Goal: Communication & Community: Answer question/provide support

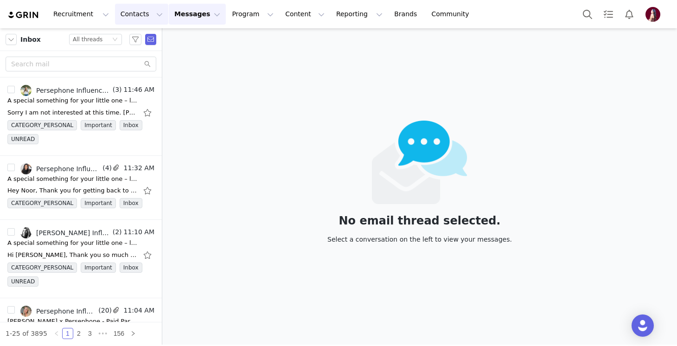
click at [131, 8] on button "Contacts Contacts" at bounding box center [141, 14] width 53 height 21
click at [149, 61] on div "Prospects" at bounding box center [145, 58] width 62 height 10
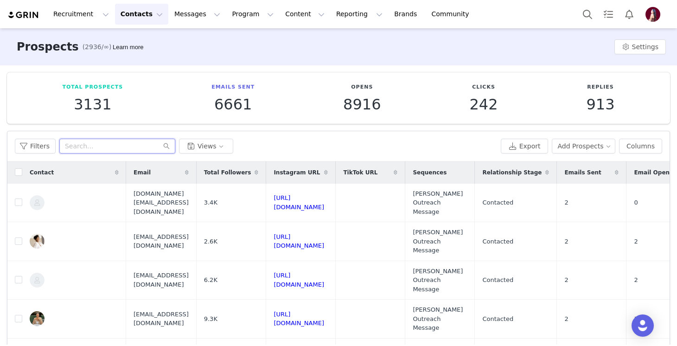
click at [128, 145] on input "text" at bounding box center [117, 146] width 116 height 15
paste input "noorsaavcollabs@gmail.com"
type input "noorsaavcollabs@gmail.com"
click at [263, 134] on div "Filters noorsaavcollabs@gmail.com Views Export Add Prospects Columns" at bounding box center [338, 146] width 662 height 30
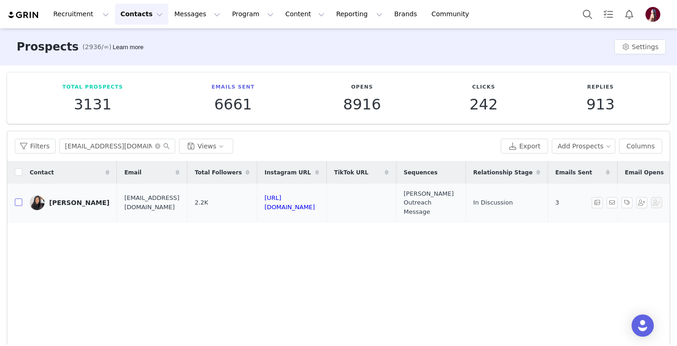
click at [20, 198] on input "checkbox" at bounding box center [18, 201] width 7 height 7
checkbox input "true"
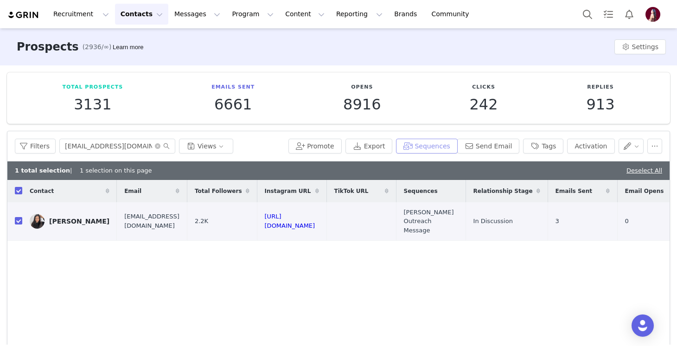
click at [430, 144] on button "Sequences" at bounding box center [426, 146] width 61 height 15
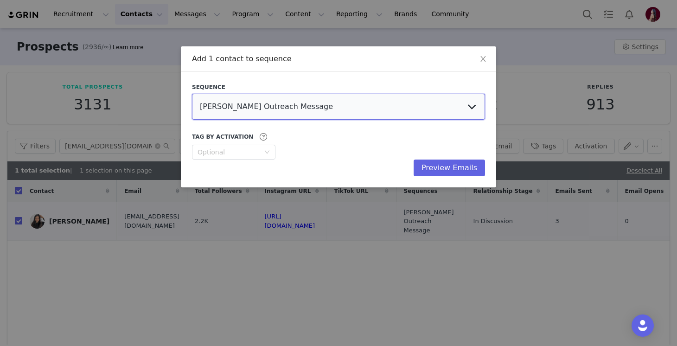
click at [383, 109] on select "Nano Stephanie Outreach Message MACRO / Top-Tier Paid Brand Collab Outreach MIC…" at bounding box center [338, 107] width 293 height 26
click at [192, 94] on select "Nano Stephanie Outreach Message MACRO / Top-Tier Paid Brand Collab Outreach MIC…" at bounding box center [338, 107] width 293 height 26
click at [346, 108] on select "Nano Stephanie Outreach Message MACRO / Top-Tier Paid Brand Collab Outreach MIC…" at bounding box center [338, 107] width 293 height 26
select select "6f526fd2-58d8-4487-bee9-64e7d6c9bb2d"
click at [192, 94] on select "Nano Stephanie Outreach Message MACRO / Top-Tier Paid Brand Collab Outreach MIC…" at bounding box center [338, 107] width 293 height 26
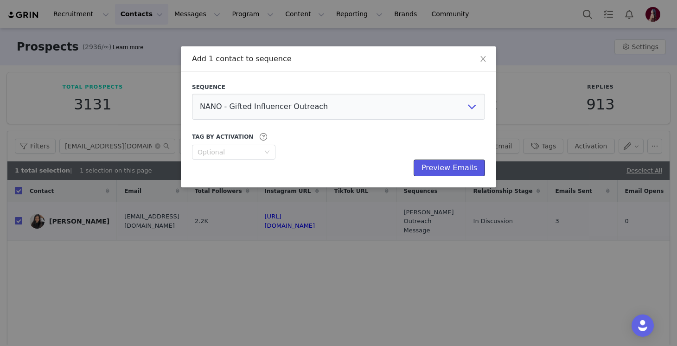
click at [446, 168] on button "Preview Emails" at bounding box center [449, 168] width 71 height 17
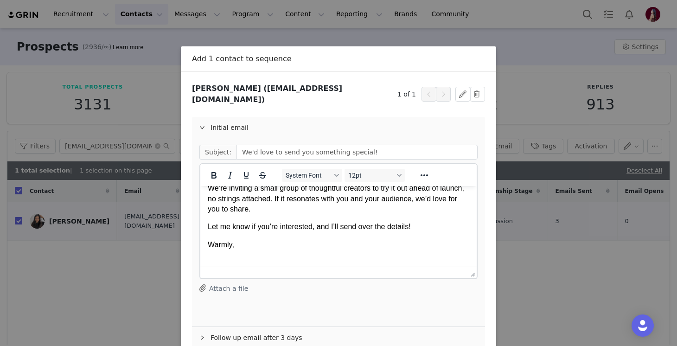
scroll to position [56, 0]
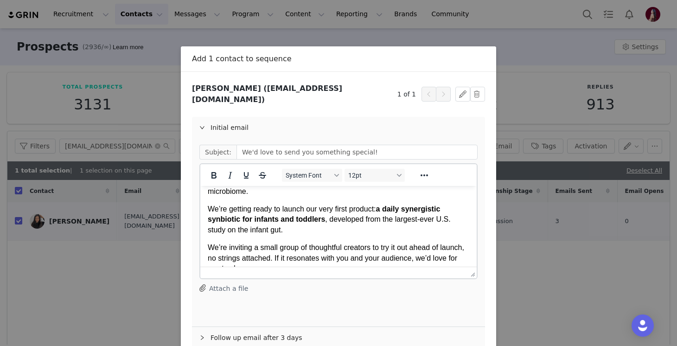
click at [314, 212] on p "We’re getting ready to launch our very first product: a daily synergistic synbi…" at bounding box center [339, 219] width 262 height 31
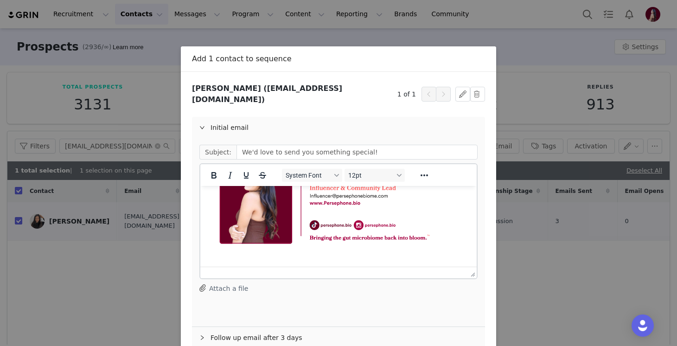
scroll to position [44, 0]
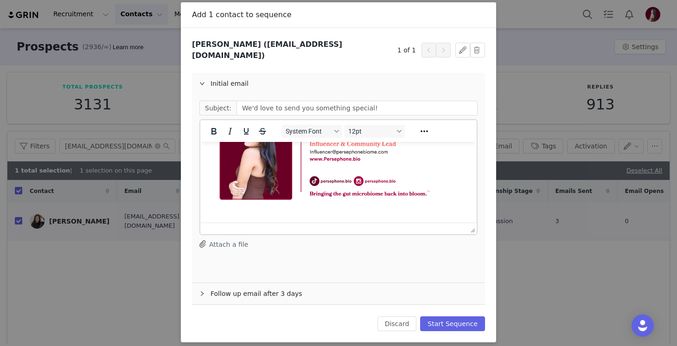
click at [245, 288] on div "Follow up email after 3 days" at bounding box center [338, 293] width 293 height 21
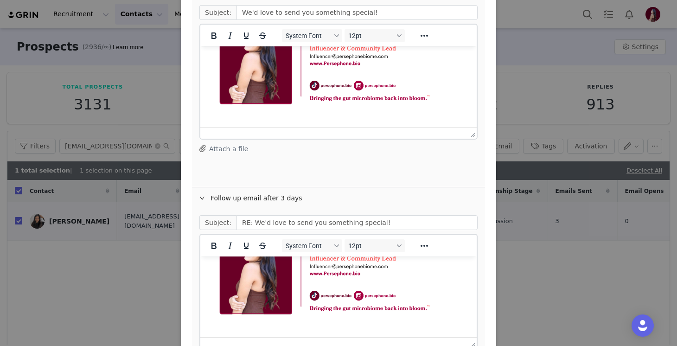
scroll to position [232, 0]
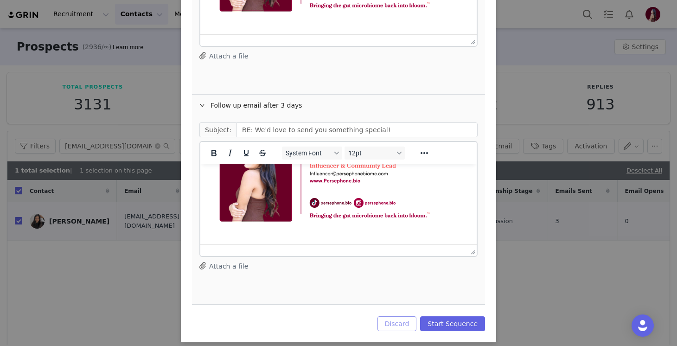
click at [391, 316] on button "Discard" at bounding box center [397, 323] width 39 height 15
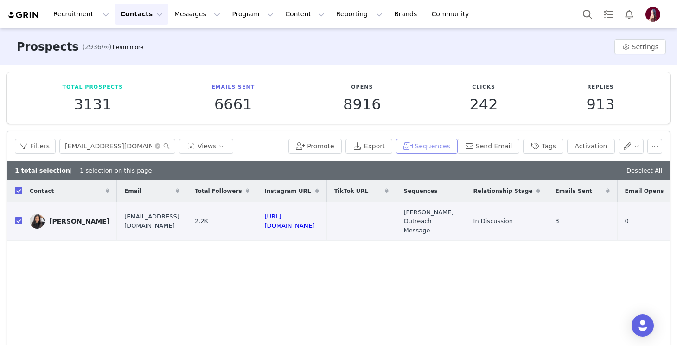
scroll to position [0, 0]
click at [273, 154] on div "Filters noorsaavcollabs@gmail.com Views Promote Export Sequences Send Email Tag…" at bounding box center [338, 146] width 662 height 30
click at [184, 7] on button "Messages Messages" at bounding box center [197, 14] width 57 height 21
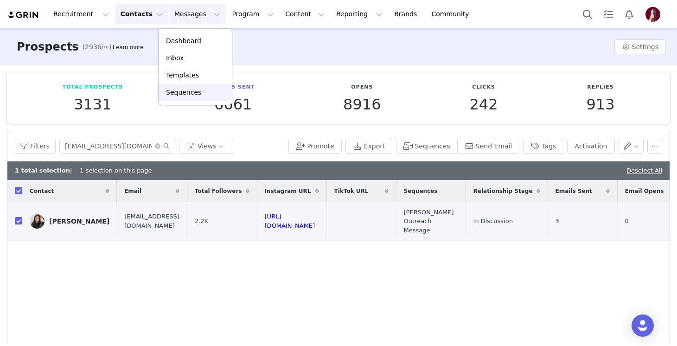
click at [211, 90] on div "Sequences" at bounding box center [195, 93] width 62 height 10
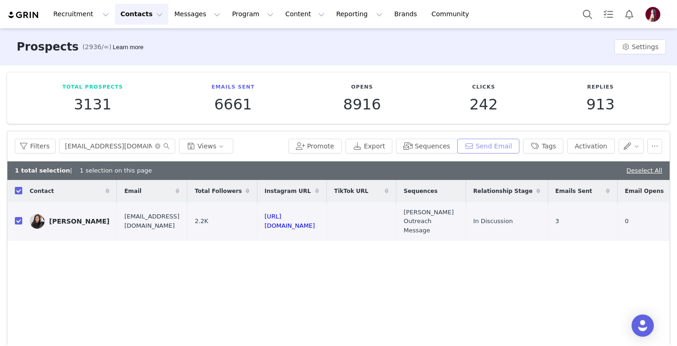
click at [495, 149] on button "Send Email" at bounding box center [488, 146] width 63 height 15
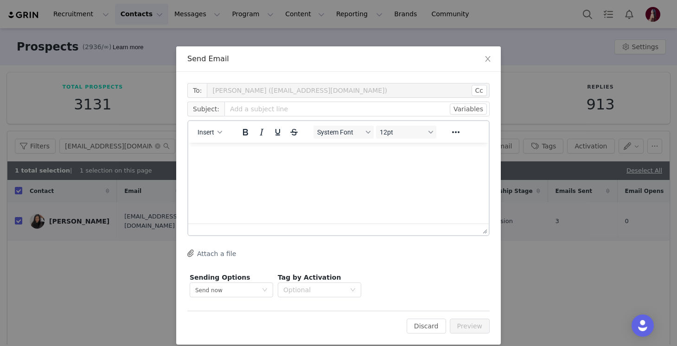
click at [235, 168] on html at bounding box center [338, 155] width 301 height 25
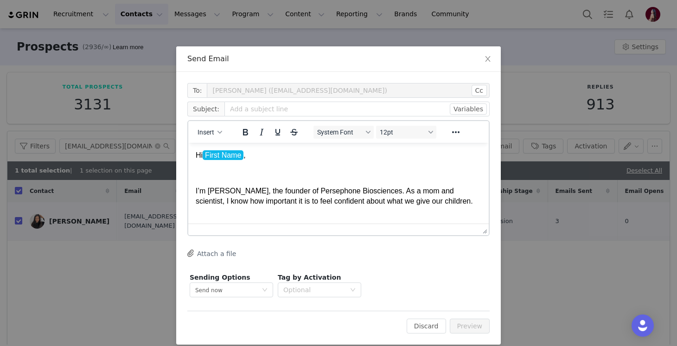
click at [261, 156] on p "Hi First Name ﻿ ," at bounding box center [339, 155] width 286 height 10
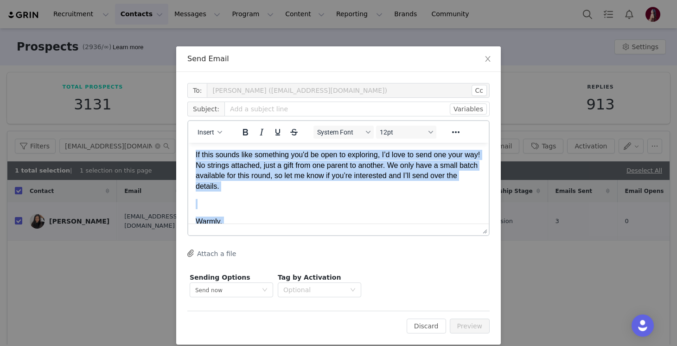
scroll to position [345, 0]
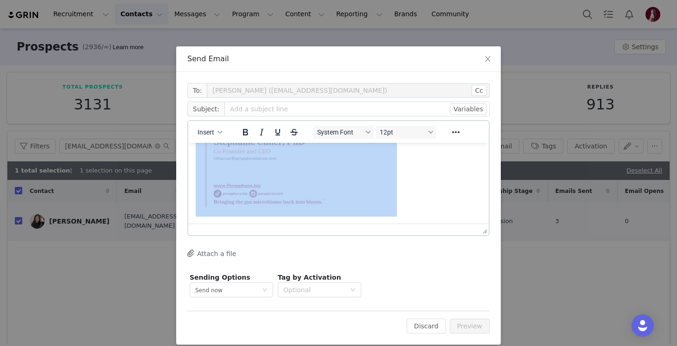
drag, startPoint x: 197, startPoint y: 154, endPoint x: 383, endPoint y: 292, distance: 231.7
click at [383, 224] on html "Hi Noor, I’m Stephanie, the founder of Persephone Biosciences. As a mom and sci…" at bounding box center [338, 11] width 301 height 426
copy body "Hi Noor, I’m Stephanie, the founder of Persephone Biosciences. As a mom and sci…"
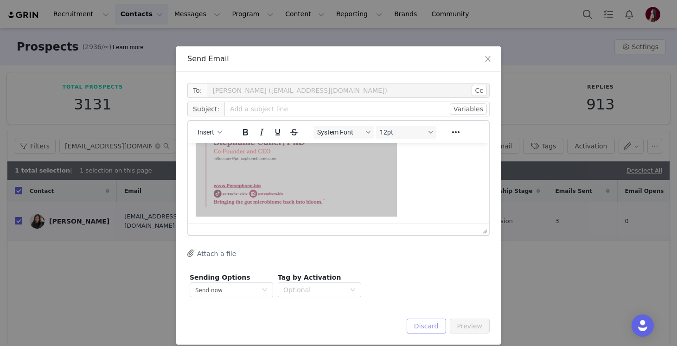
click at [435, 322] on button "Discard" at bounding box center [426, 326] width 39 height 15
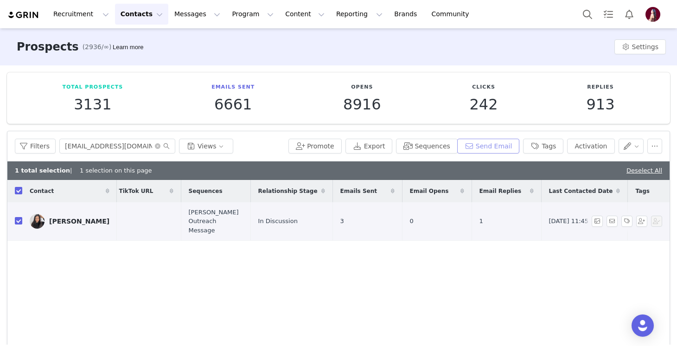
scroll to position [0, 301]
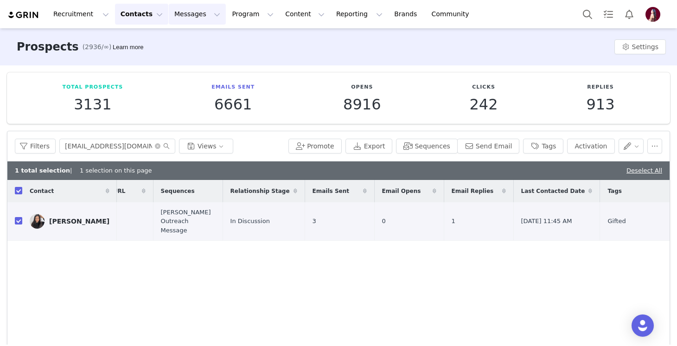
click at [194, 18] on button "Messages Messages" at bounding box center [197, 14] width 57 height 21
click at [201, 57] on div "Inbox" at bounding box center [195, 58] width 62 height 10
click at [17, 192] on input "checkbox" at bounding box center [18, 190] width 7 height 7
checkbox input "false"
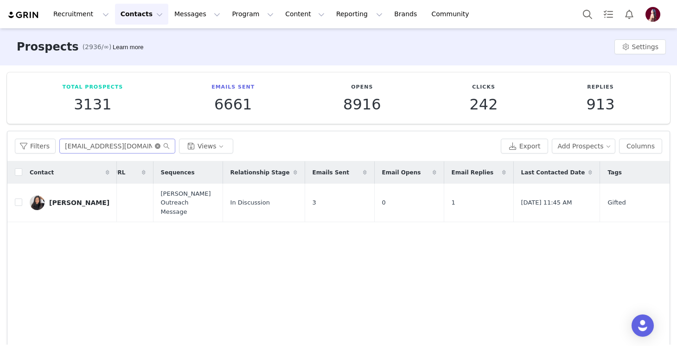
click at [156, 145] on icon "icon: close-circle" at bounding box center [158, 146] width 6 height 6
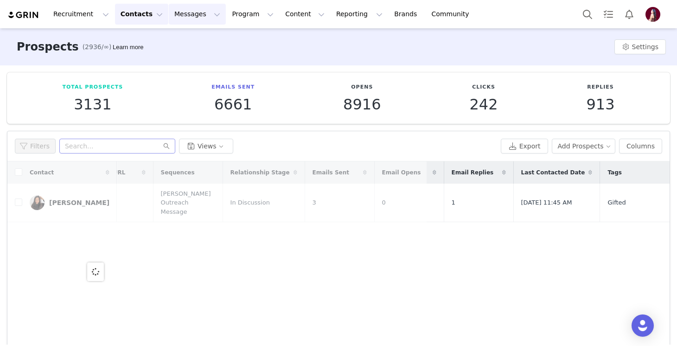
scroll to position [0, 0]
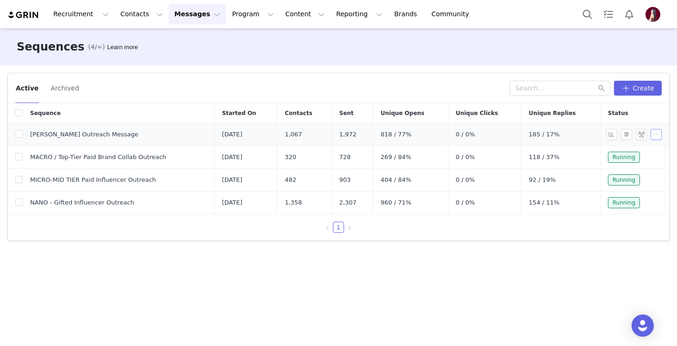
click at [658, 136] on button "button" at bounding box center [656, 134] width 11 height 11
click at [627, 154] on span "Edit" at bounding box center [632, 151] width 13 height 7
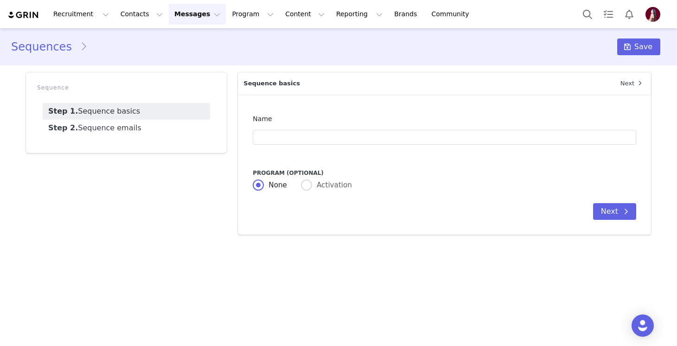
type input "Nano Stephanie Outreach Message"
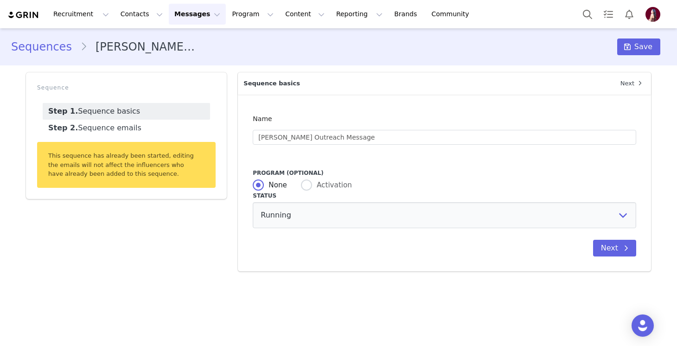
click at [215, 122] on ul "Step 1. Sequence basics Step 2. Sequence emails" at bounding box center [126, 119] width 179 height 45
click at [204, 133] on link "Step 2. Sequence emails" at bounding box center [126, 128] width 167 height 17
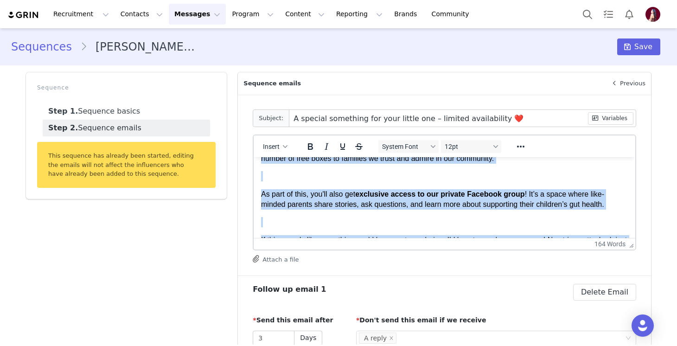
scroll to position [313, 0]
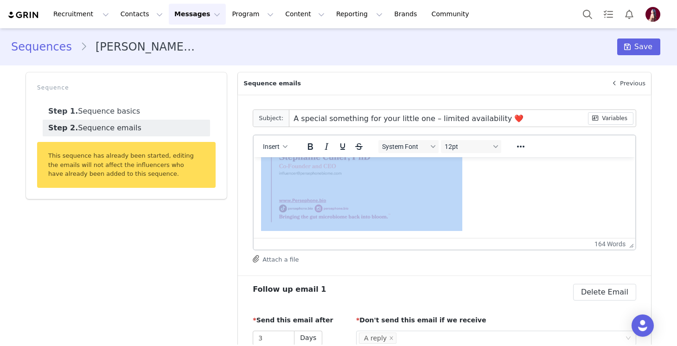
drag, startPoint x: 261, startPoint y: 170, endPoint x: 345, endPoint y: 283, distance: 140.9
click at [345, 238] on html "Hi First Name , I’m Stephanie, the founder of Persephone Biosciences. As a mom …" at bounding box center [445, 41] width 382 height 394
copy body "Hi First Name , I’m Stephanie, the founder of Persephone Biosciences. As a mom …"
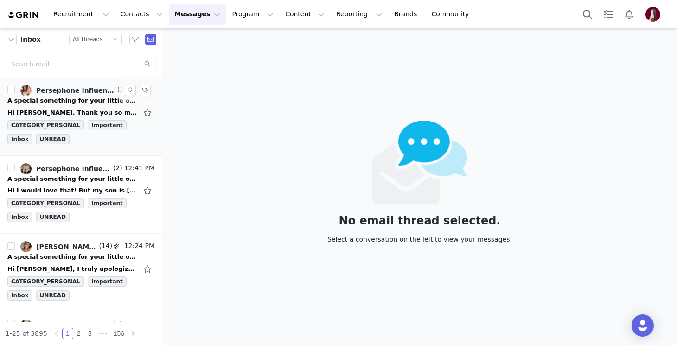
click at [76, 87] on div "Persephone Influencer, [PERSON_NAME]" at bounding box center [75, 90] width 79 height 7
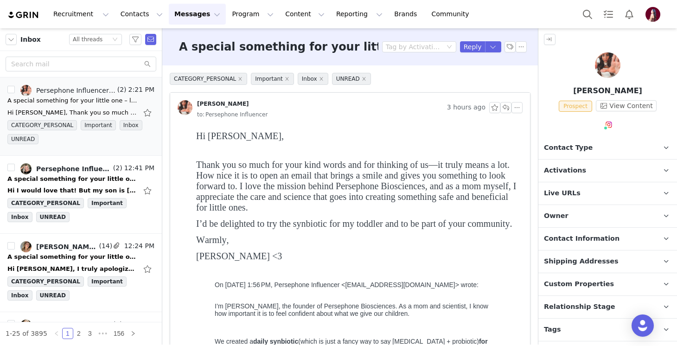
click at [552, 170] on span "Activations" at bounding box center [565, 171] width 42 height 10
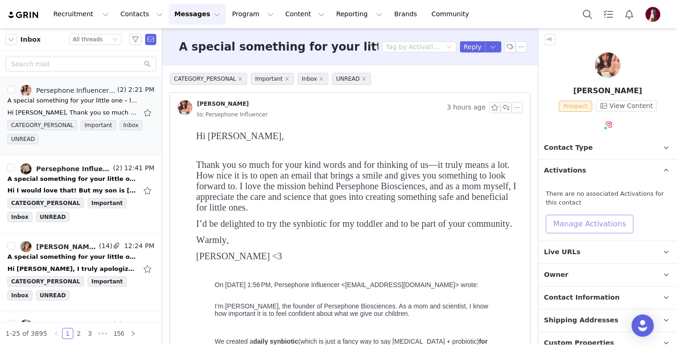
click at [570, 222] on button "Manage Activations" at bounding box center [590, 224] width 88 height 19
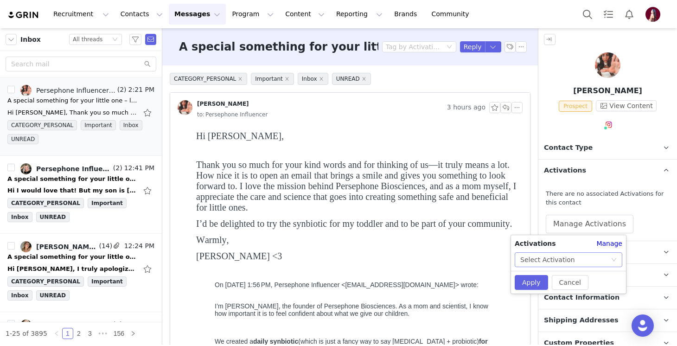
click at [564, 260] on div "Select Activation" at bounding box center [547, 260] width 55 height 14
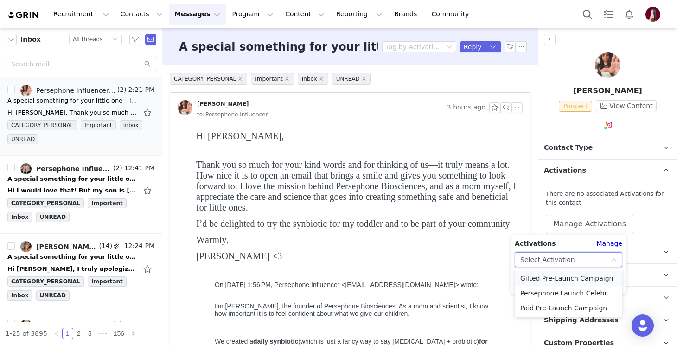
click at [544, 275] on li "Gifted Pre-Launch Campaign" at bounding box center [569, 278] width 108 height 15
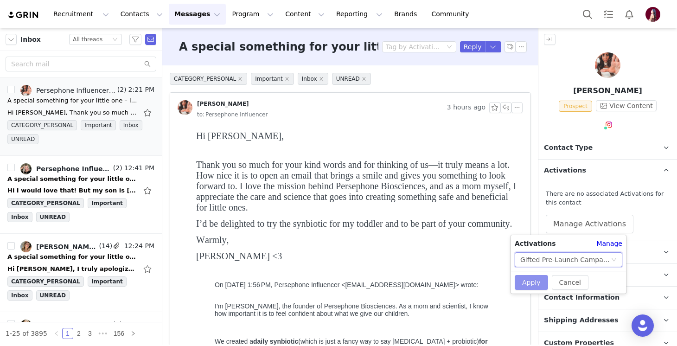
click at [531, 278] on button "Apply" at bounding box center [531, 282] width 33 height 15
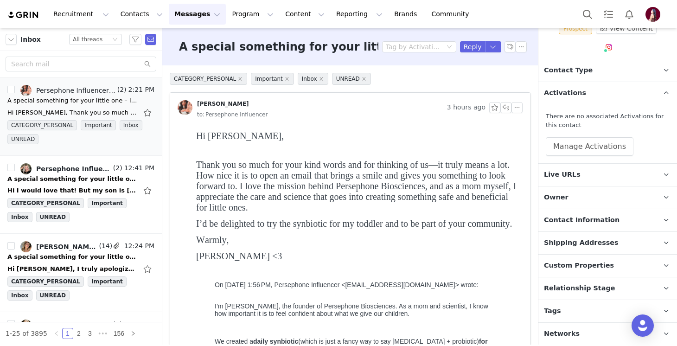
click at [570, 289] on span "Relationship Stage" at bounding box center [579, 288] width 71 height 10
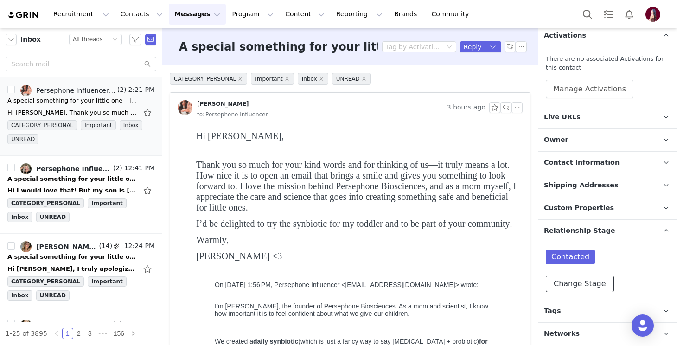
click at [570, 288] on button "Change Stage" at bounding box center [580, 283] width 68 height 17
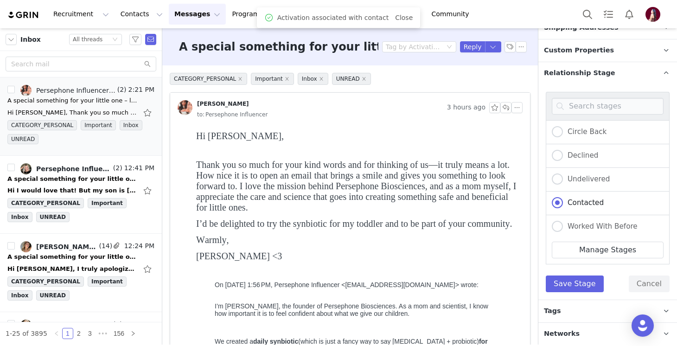
scroll to position [168, 0]
click at [579, 155] on span "In Discussion" at bounding box center [588, 152] width 51 height 8
click at [563, 155] on input "In Discussion" at bounding box center [557, 153] width 11 height 12
radio input "true"
radio input "false"
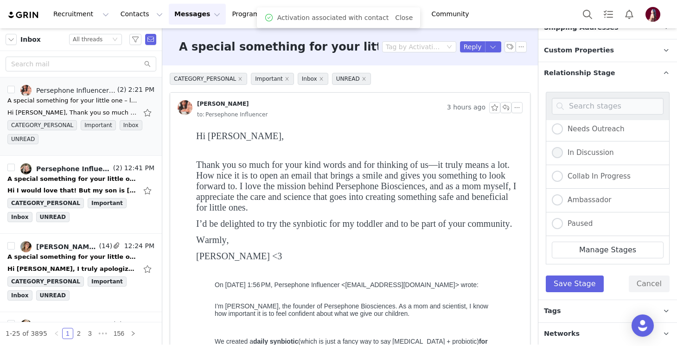
radio input "true"
click at [573, 281] on button "Save Stage" at bounding box center [575, 283] width 58 height 17
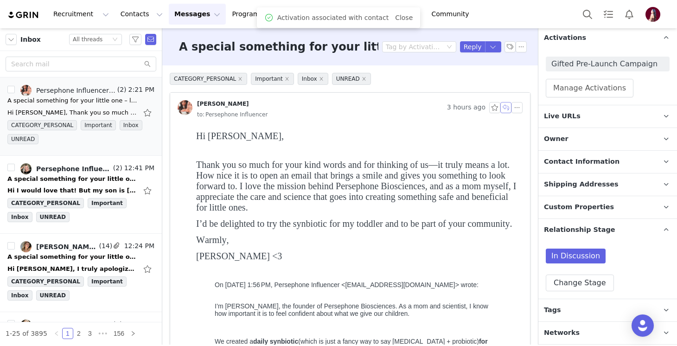
scroll to position [132, 0]
click at [507, 106] on button "button" at bounding box center [505, 107] width 11 height 11
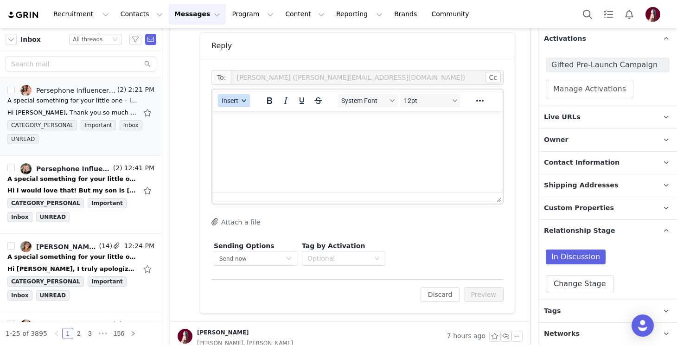
scroll to position [621, 0]
click at [237, 93] on button "Insert" at bounding box center [234, 99] width 32 height 13
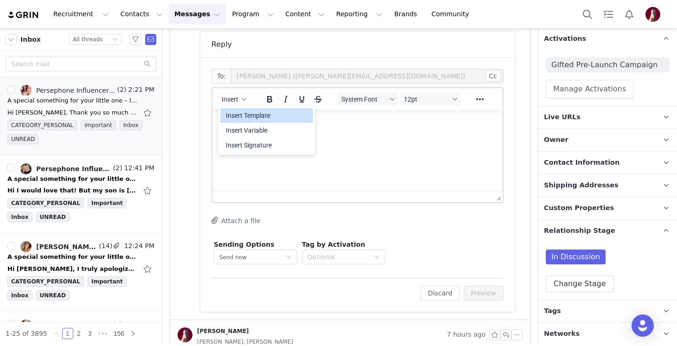
click at [239, 110] on div "Insert Template" at bounding box center [267, 115] width 83 height 11
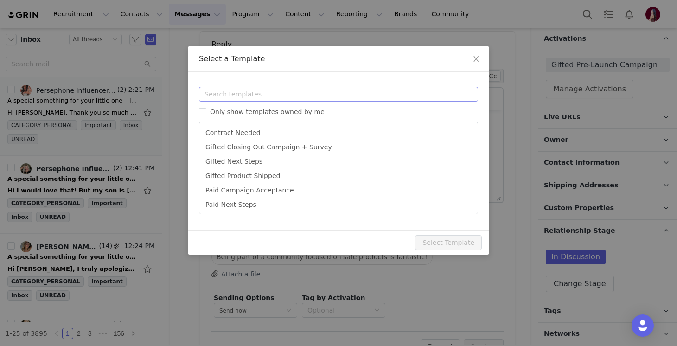
scroll to position [0, 0]
click at [238, 88] on input "text" at bounding box center [338, 94] width 279 height 15
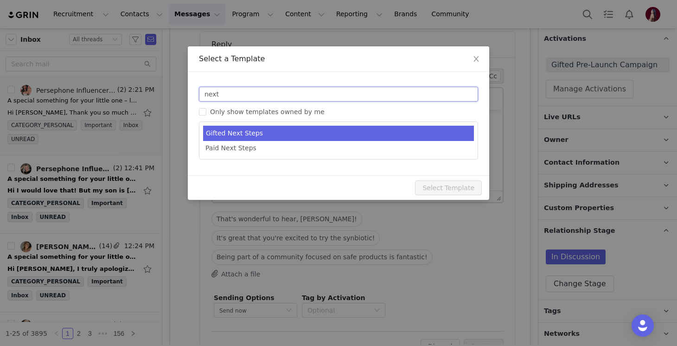
type input "next"
type input "Persephone Gift - Next Steps!"
click at [253, 131] on li "Gifted Next Steps" at bounding box center [338, 133] width 271 height 15
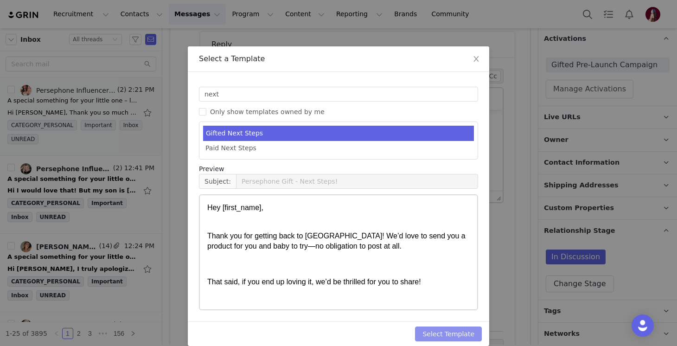
click at [453, 329] on button "Select Template" at bounding box center [448, 334] width 67 height 15
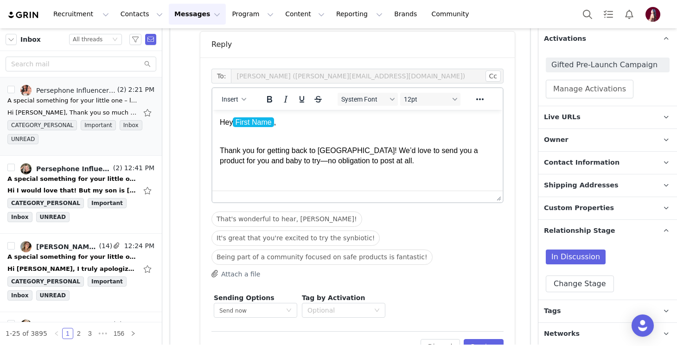
click at [288, 161] on p "Thank you for getting back to us! We’d love to send you a product for you and b…" at bounding box center [357, 150] width 275 height 31
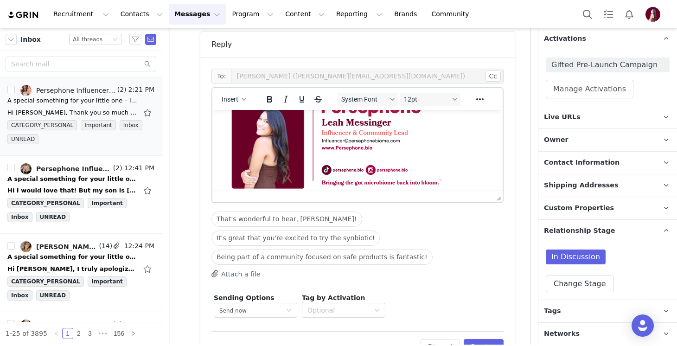
scroll to position [311, 0]
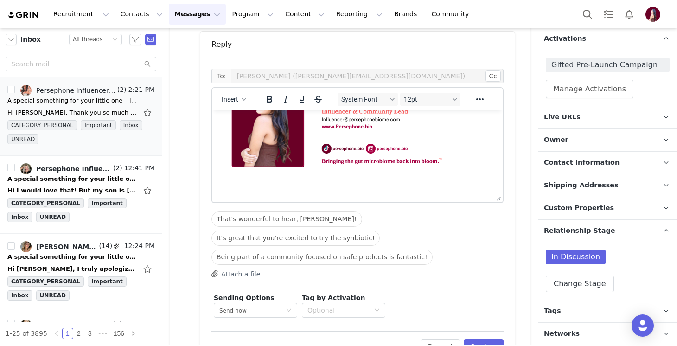
click at [238, 268] on button "Attach a file" at bounding box center [235, 273] width 49 height 11
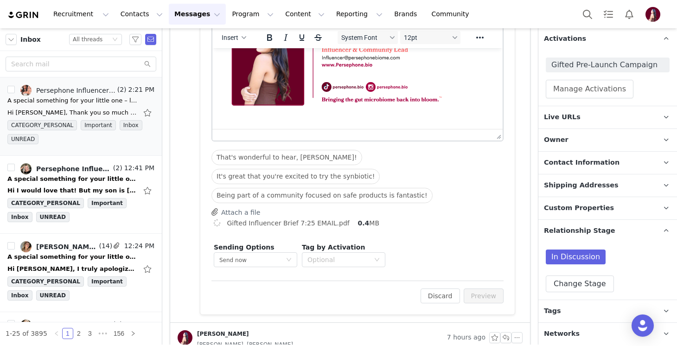
scroll to position [692, 0]
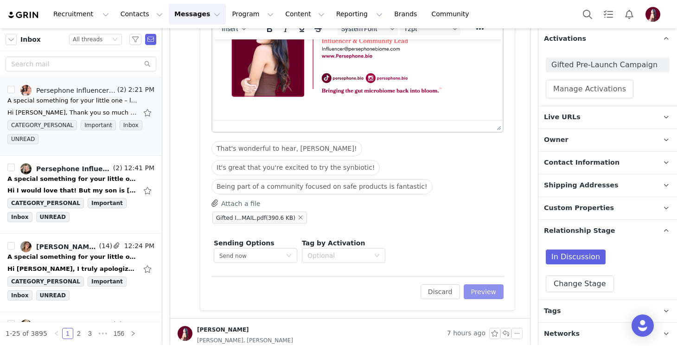
click at [494, 284] on button "Preview" at bounding box center [484, 291] width 40 height 15
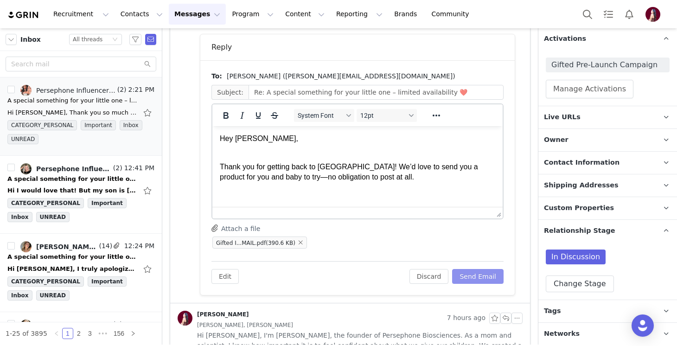
scroll to position [0, 0]
click at [482, 275] on button "Send Email" at bounding box center [477, 276] width 51 height 15
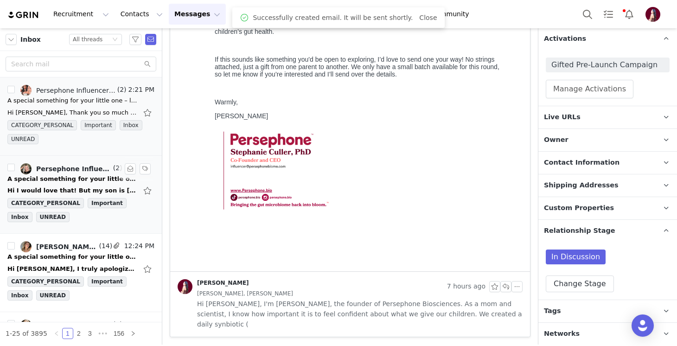
scroll to position [357, 0]
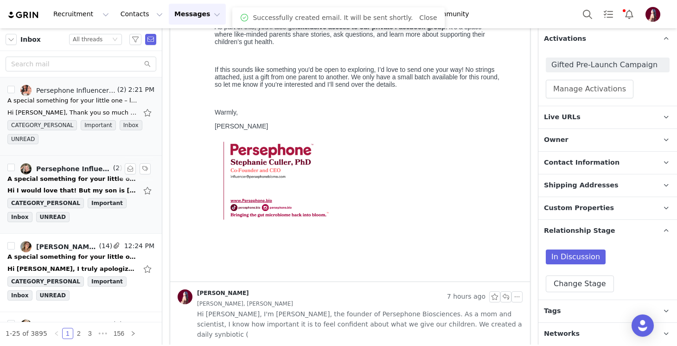
drag, startPoint x: 83, startPoint y: 174, endPoint x: 95, endPoint y: 173, distance: 11.7
click at [83, 174] on div "A special something for your little one – limited availability ❤️" at bounding box center [72, 178] width 130 height 9
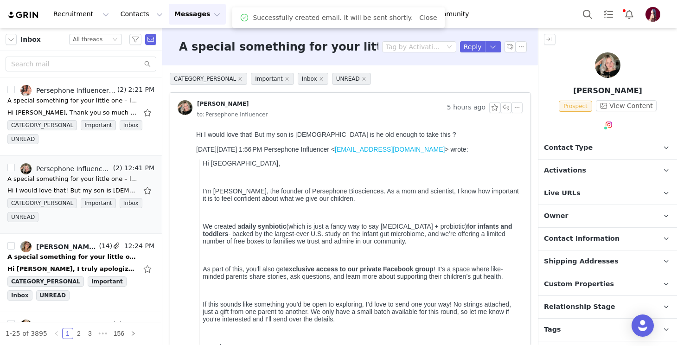
scroll to position [0, 0]
click at [575, 166] on span "Activations" at bounding box center [565, 171] width 42 height 10
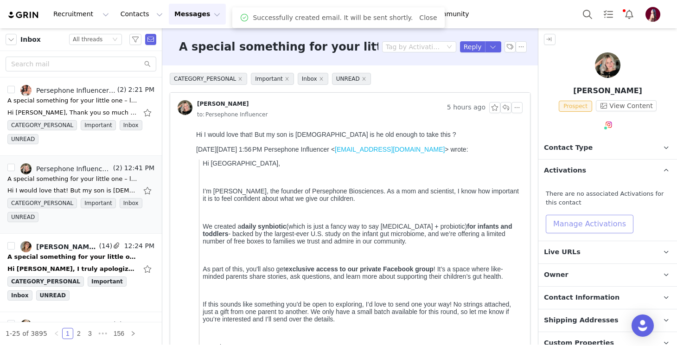
click at [571, 217] on button "Manage Activations" at bounding box center [590, 224] width 88 height 19
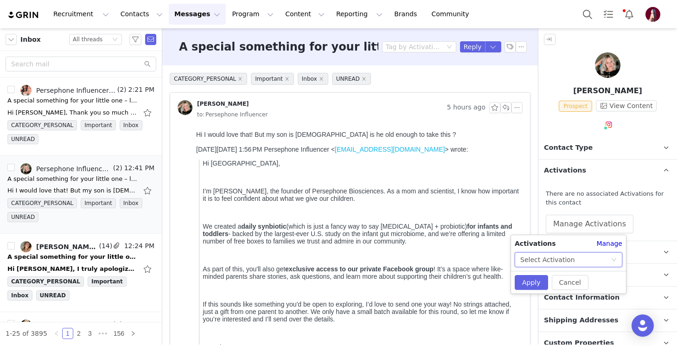
click at [559, 259] on div "Select Activation" at bounding box center [547, 260] width 55 height 14
click at [545, 283] on li "Gifted Pre-Launch Campaign" at bounding box center [569, 278] width 108 height 15
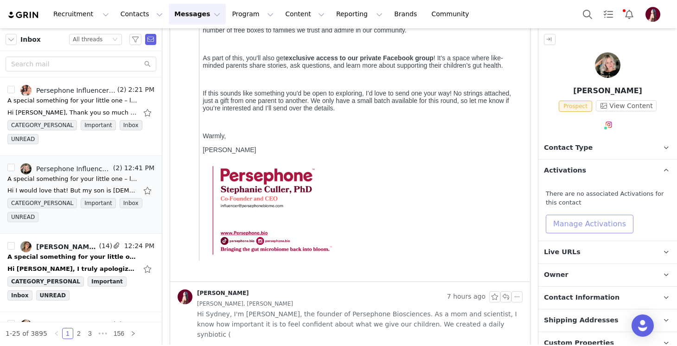
click at [585, 215] on button "Manage Activations" at bounding box center [590, 224] width 88 height 19
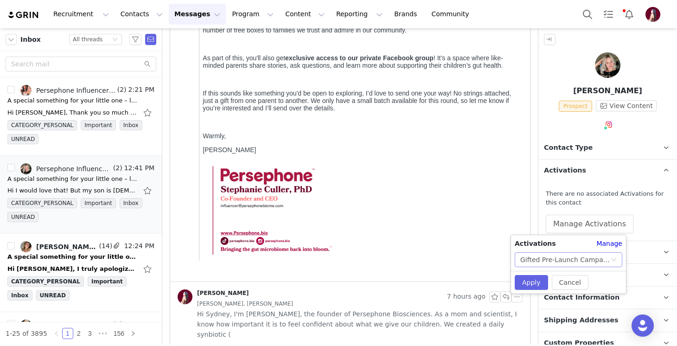
click at [551, 254] on div "Gifted Pre-Launch Campaign" at bounding box center [565, 260] width 90 height 14
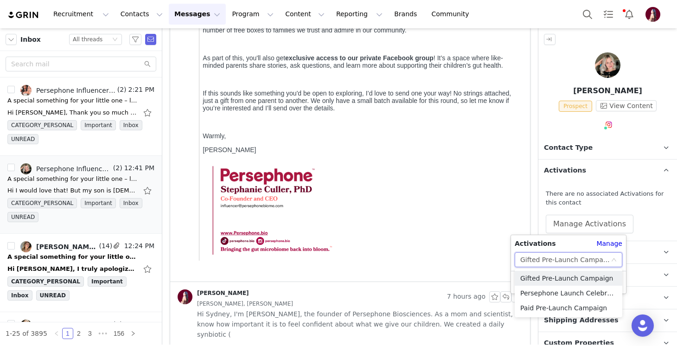
click at [551, 254] on div "Gifted Pre-Launch Campaign" at bounding box center [565, 260] width 90 height 14
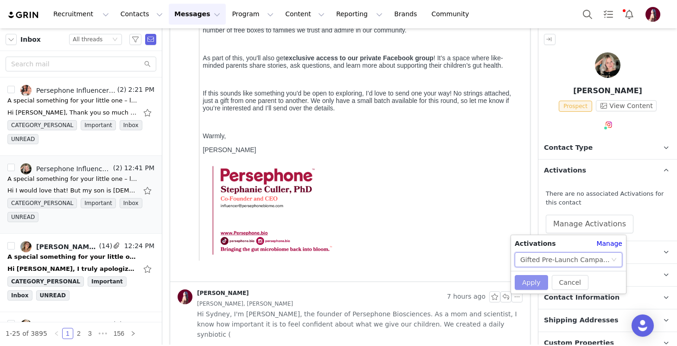
click at [533, 281] on button "Apply" at bounding box center [531, 282] width 33 height 15
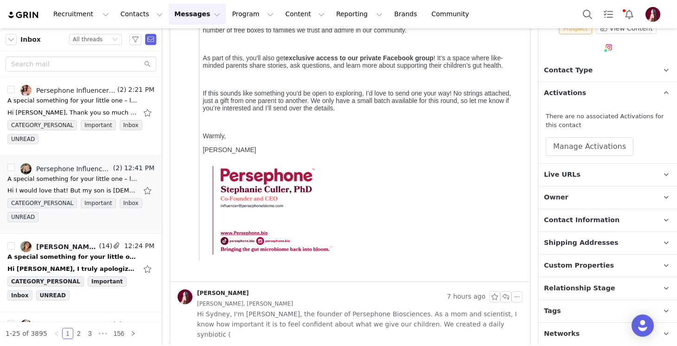
click at [583, 289] on span "Relationship Stage" at bounding box center [579, 288] width 71 height 10
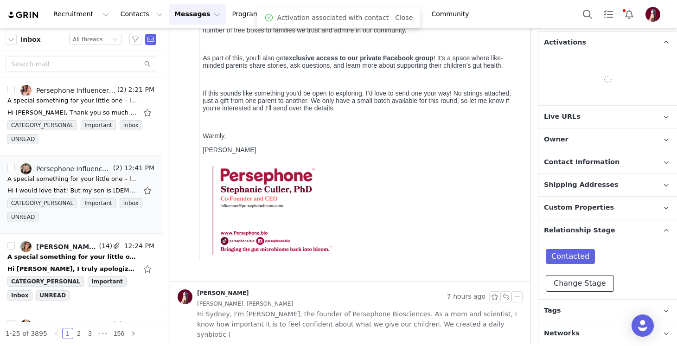
click at [583, 289] on button "Change Stage" at bounding box center [580, 283] width 68 height 17
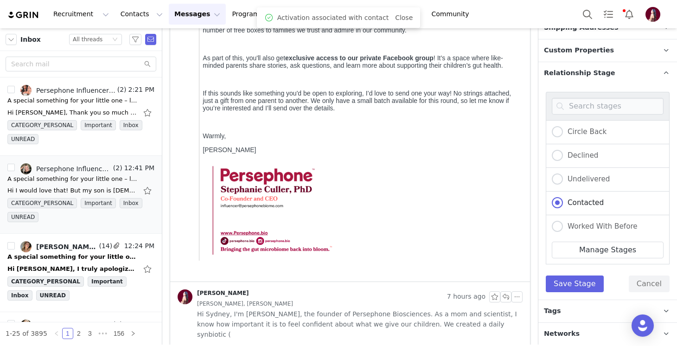
scroll to position [168, 0]
click at [587, 157] on label "In Discussion" at bounding box center [583, 153] width 62 height 12
click at [563, 157] on input "In Discussion" at bounding box center [557, 153] width 11 height 12
radio input "true"
radio input "false"
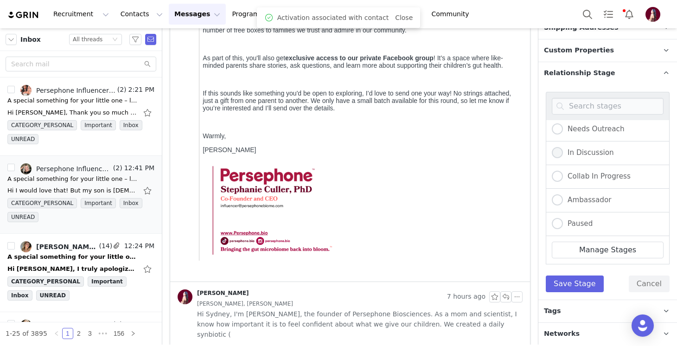
radio input "true"
click at [574, 284] on button "Save Stage" at bounding box center [575, 283] width 58 height 17
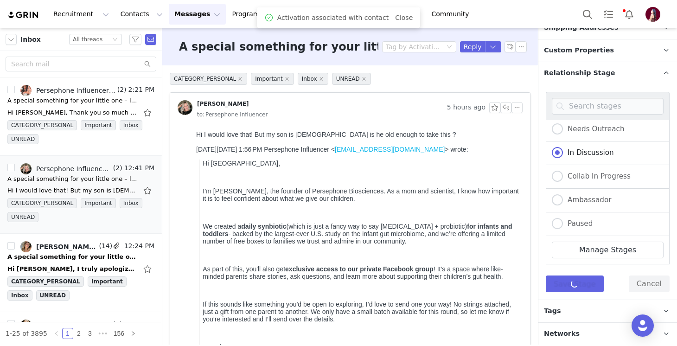
scroll to position [132, 0]
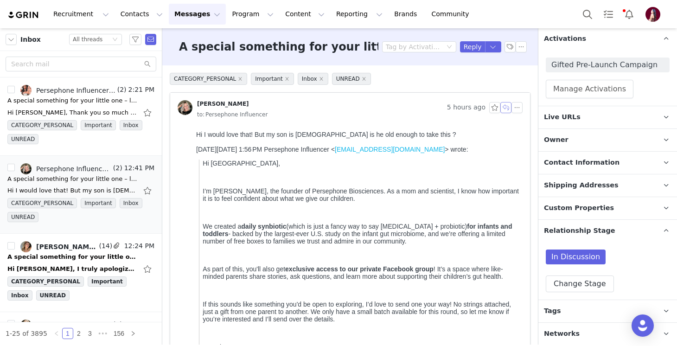
click at [509, 111] on button "button" at bounding box center [505, 107] width 11 height 11
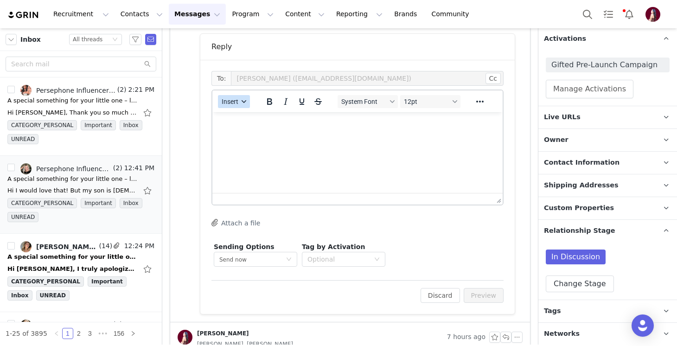
scroll to position [475, 0]
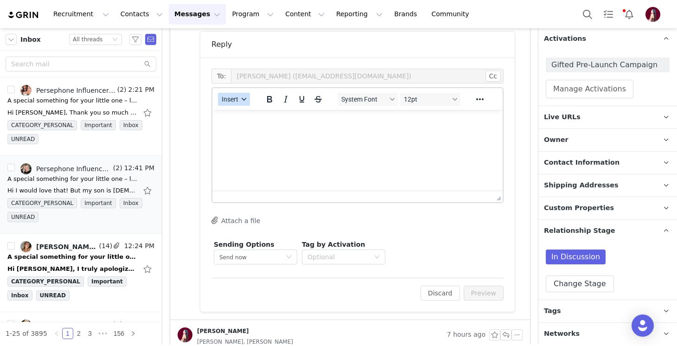
click at [229, 96] on span "Insert" at bounding box center [230, 99] width 17 height 7
click at [231, 112] on div "Insert Template" at bounding box center [267, 115] width 83 height 11
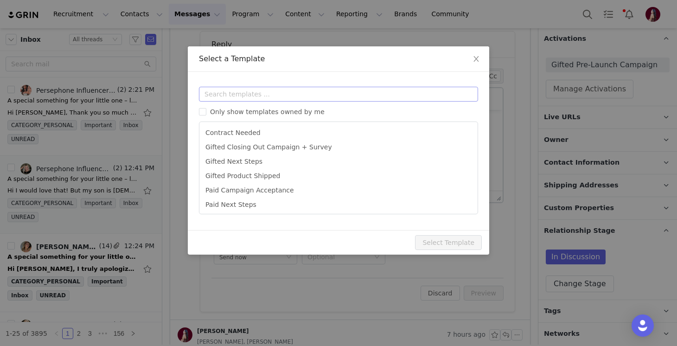
scroll to position [0, 0]
click at [232, 89] on input "text" at bounding box center [338, 94] width 279 height 15
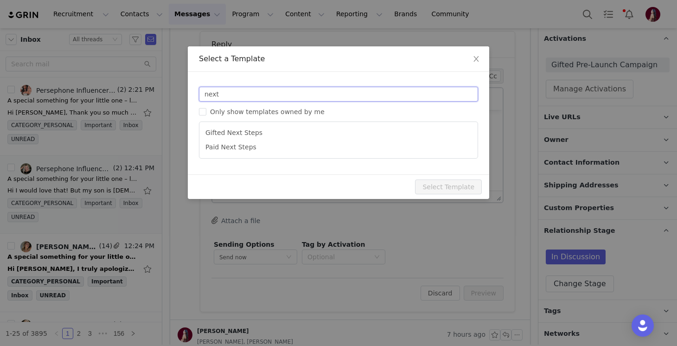
type input "next"
type input "Persephone Gift - Next Steps!"
click at [248, 124] on ul "Gifted Next Steps Paid Next Steps" at bounding box center [338, 140] width 279 height 37
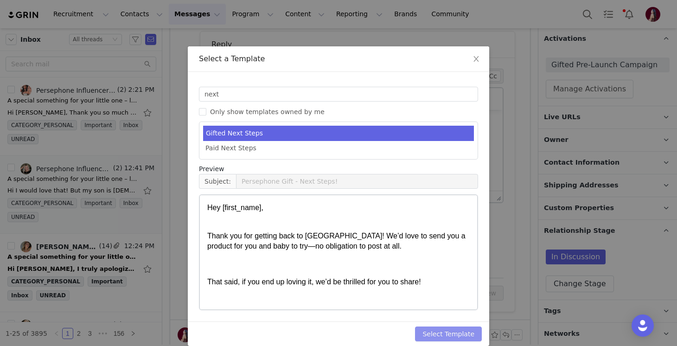
click at [441, 329] on button "Select Template" at bounding box center [448, 334] width 67 height 15
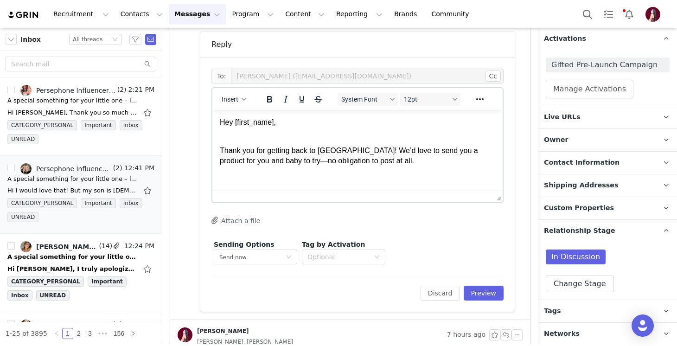
click at [310, 174] on p "Rich Text Area. Press ALT-0 for help." at bounding box center [357, 179] width 275 height 10
click at [359, 163] on p "Thank you for getting back to us! We’d love to send you a product for you and b…" at bounding box center [357, 150] width 275 height 31
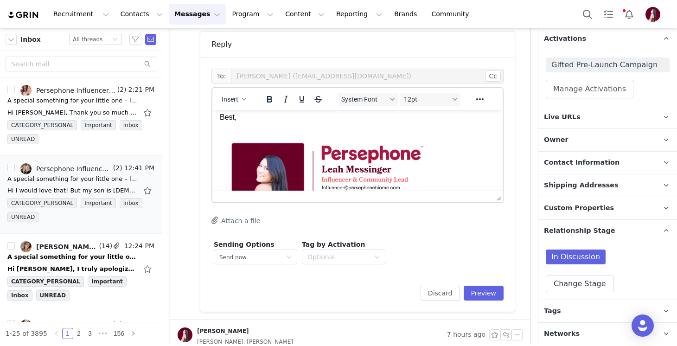
scroll to position [357, 0]
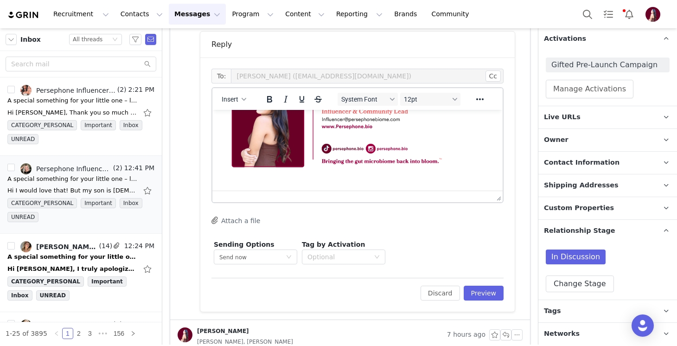
click at [242, 222] on button "Attach a file" at bounding box center [235, 220] width 49 height 11
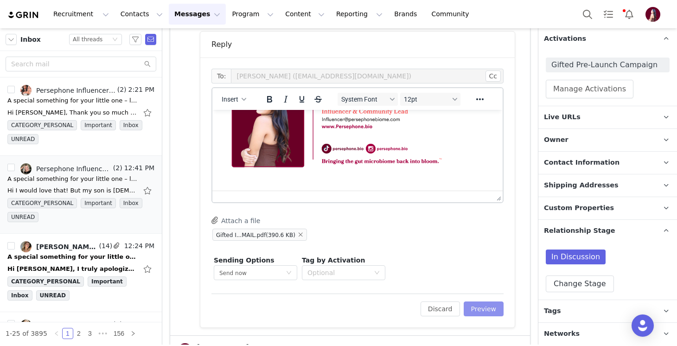
click at [491, 306] on button "Preview" at bounding box center [484, 308] width 40 height 15
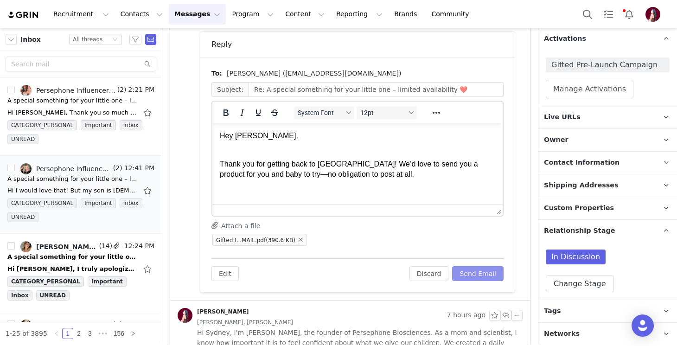
scroll to position [0, 0]
click at [491, 275] on button "Send Email" at bounding box center [477, 273] width 51 height 15
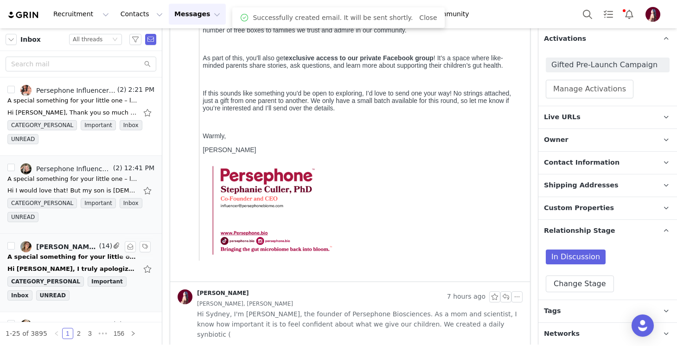
click at [76, 258] on div "A special something for your little one – limited availability ❤️" at bounding box center [72, 256] width 130 height 9
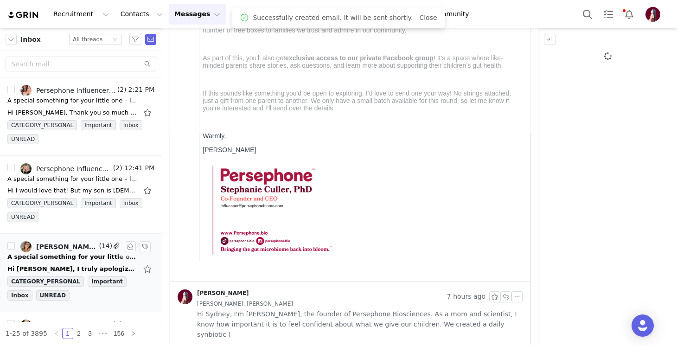
scroll to position [0, 0]
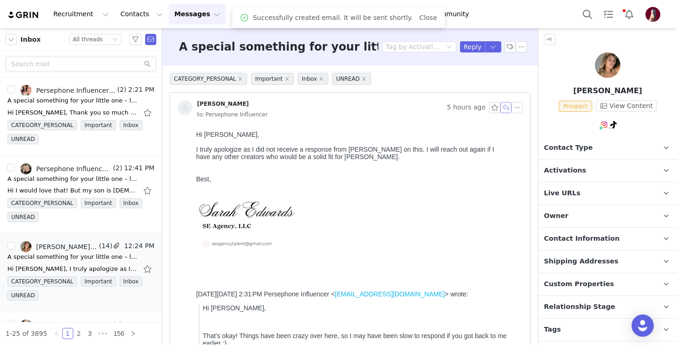
click at [506, 109] on button "button" at bounding box center [505, 107] width 11 height 11
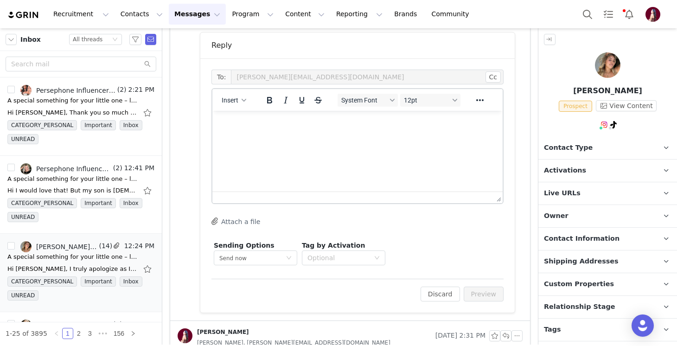
click at [312, 136] on html at bounding box center [357, 123] width 290 height 25
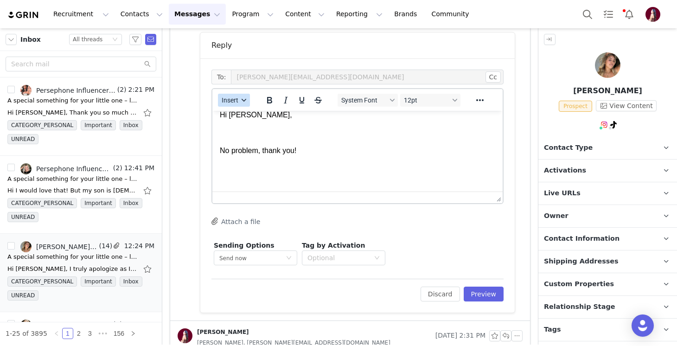
click at [224, 94] on button "Insert" at bounding box center [234, 100] width 32 height 13
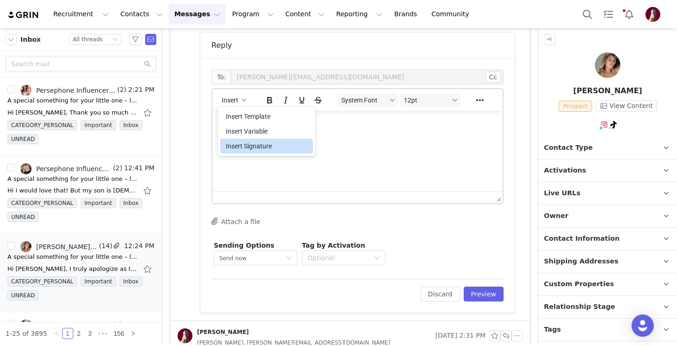
click at [273, 151] on div "Insert Signature" at bounding box center [267, 146] width 83 height 11
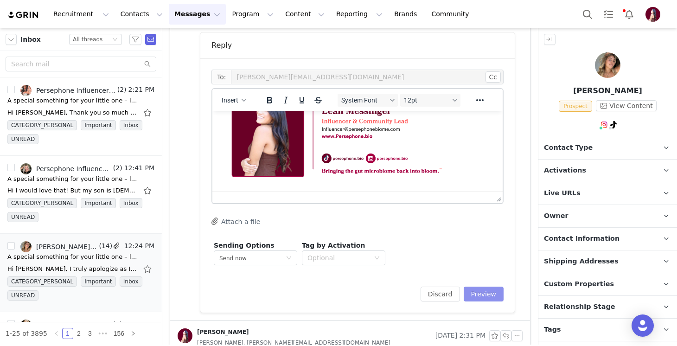
click at [486, 290] on button "Preview" at bounding box center [484, 294] width 40 height 15
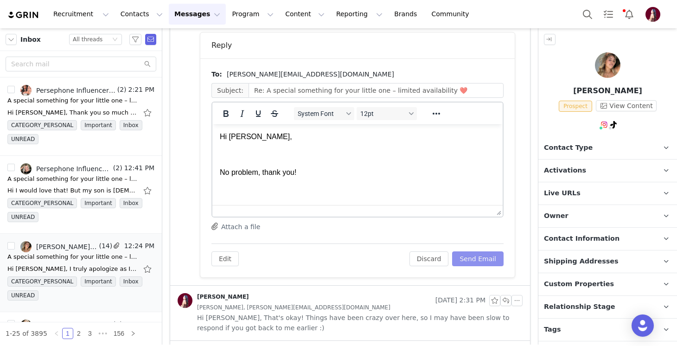
click at [482, 262] on button "Send Email" at bounding box center [477, 258] width 51 height 15
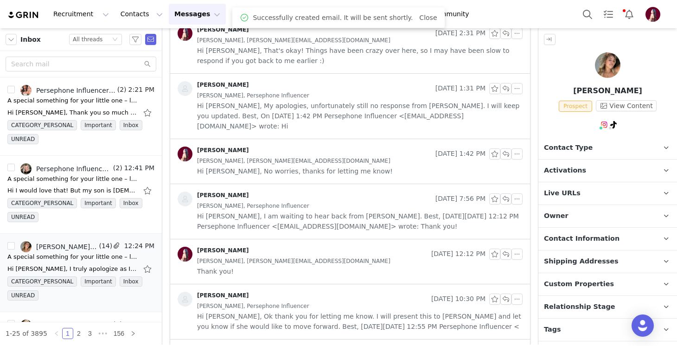
click at [556, 150] on span "Contact Type" at bounding box center [568, 148] width 49 height 10
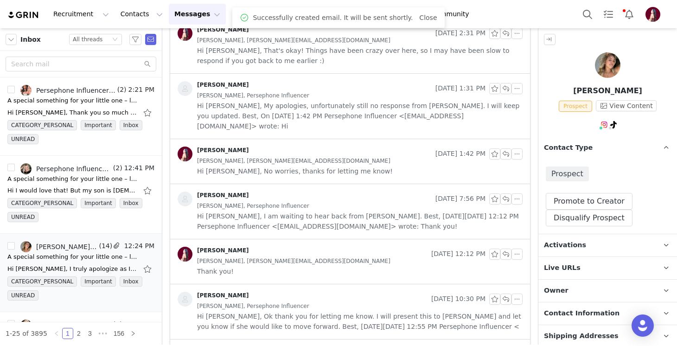
click at [581, 226] on div "Prospect Promote to Creator Disqualify this Prospect? Yes, disqualify Disqualif…" at bounding box center [607, 196] width 139 height 75
click at [580, 220] on button "Disqualify Prospect" at bounding box center [589, 218] width 87 height 17
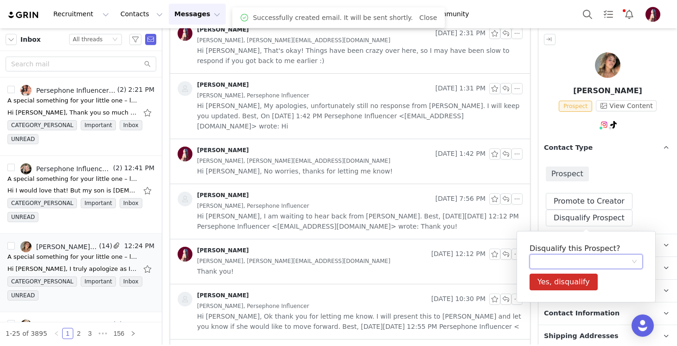
click at [546, 263] on div at bounding box center [583, 262] width 96 height 14
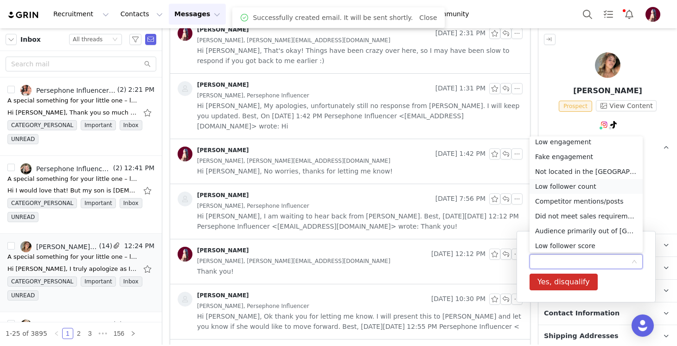
scroll to position [110, 0]
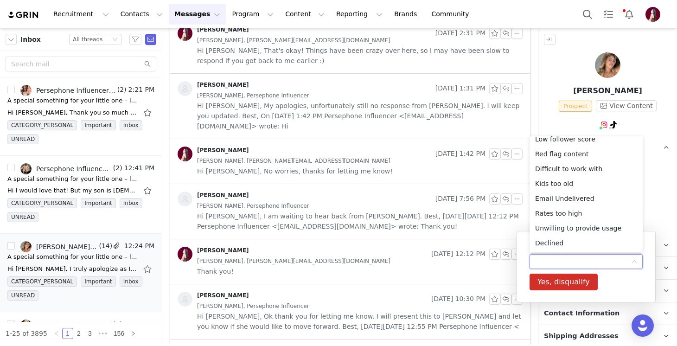
click at [556, 251] on ul "Low engagement Fake engagement Not located in the USA/Can’t ship Low follower c…" at bounding box center [586, 194] width 113 height 116
click at [556, 246] on li "Declined" at bounding box center [586, 243] width 113 height 15
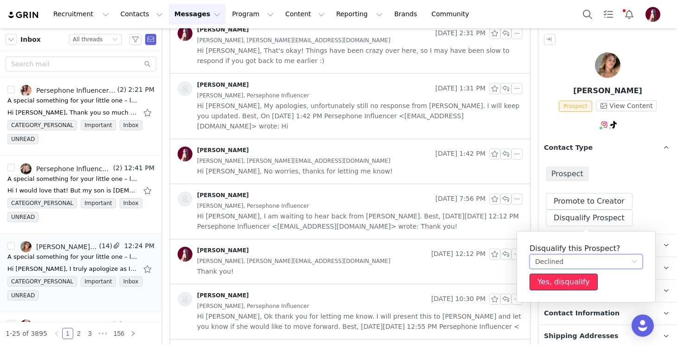
click at [556, 288] on button "Yes, disqualify" at bounding box center [564, 282] width 68 height 17
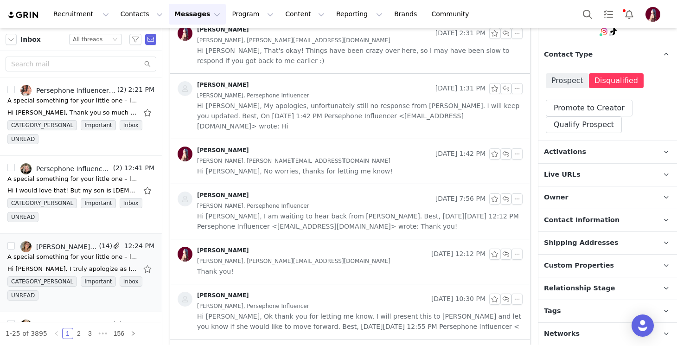
click at [556, 288] on span "Relationship Stage" at bounding box center [579, 288] width 71 height 10
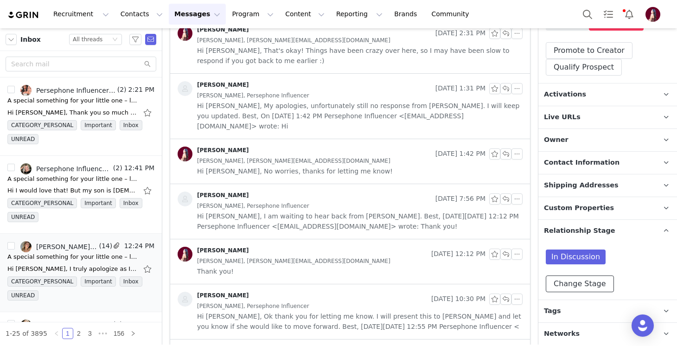
click at [556, 288] on button "Change Stage" at bounding box center [580, 283] width 68 height 17
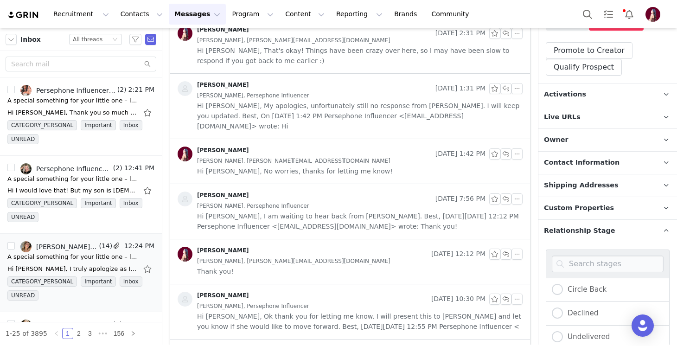
scroll to position [308, 0]
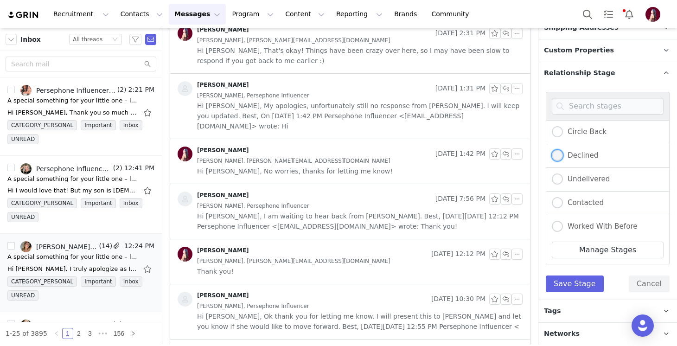
click at [567, 151] on span "Declined" at bounding box center [580, 155] width 35 height 8
click at [563, 150] on input "Declined" at bounding box center [557, 156] width 11 height 12
radio input "true"
radio input "false"
click at [556, 273] on div "Circle Back Declined Undelivered Contacted Worked With Before Blacklisted Colla…" at bounding box center [608, 192] width 124 height 200
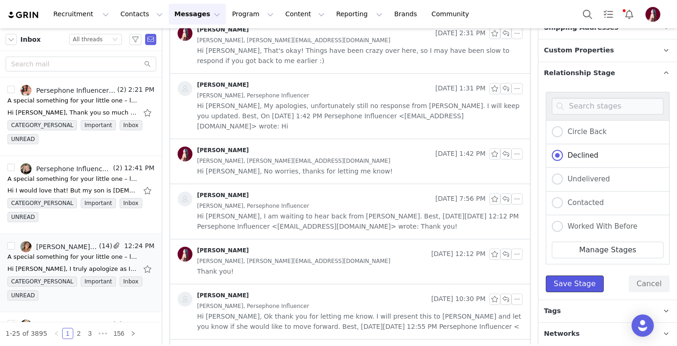
click at [555, 279] on button "Save Stage" at bounding box center [575, 283] width 58 height 17
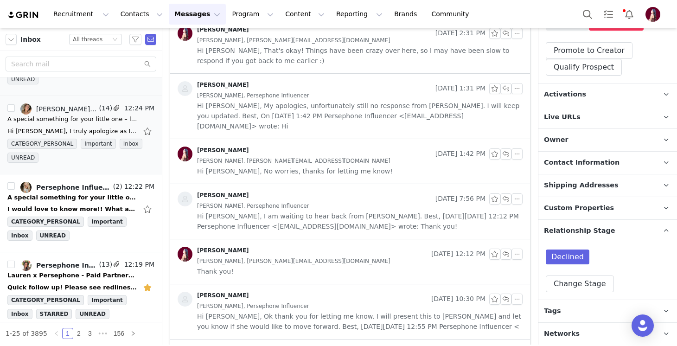
scroll to position [140, 0]
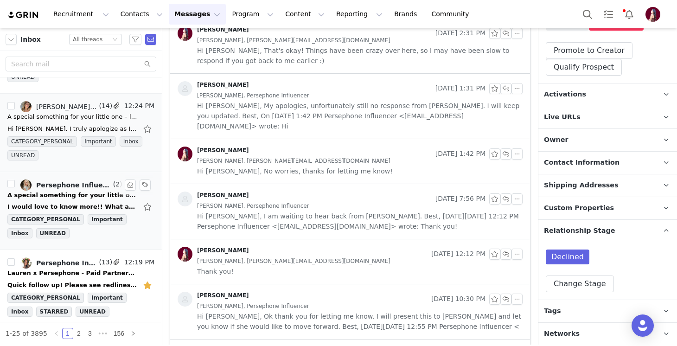
click at [79, 191] on div "A special something for your little one – limited availability ❤️" at bounding box center [72, 195] width 130 height 9
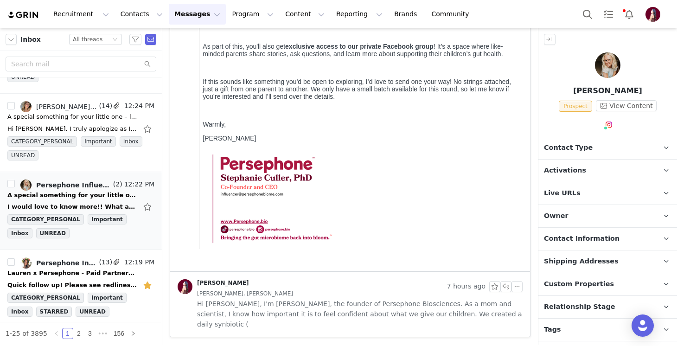
scroll to position [0, 0]
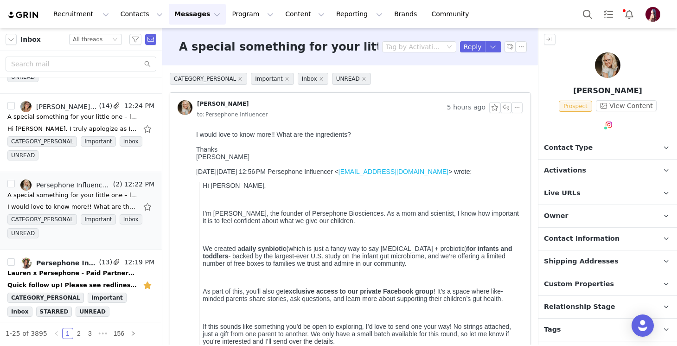
click at [582, 174] on p "Activations" at bounding box center [596, 171] width 116 height 22
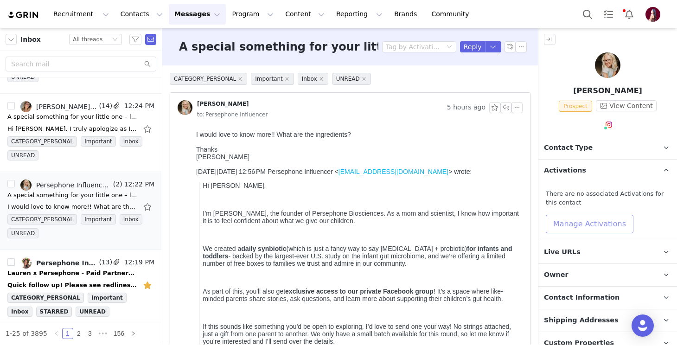
click at [583, 222] on button "Manage Activations" at bounding box center [590, 224] width 88 height 19
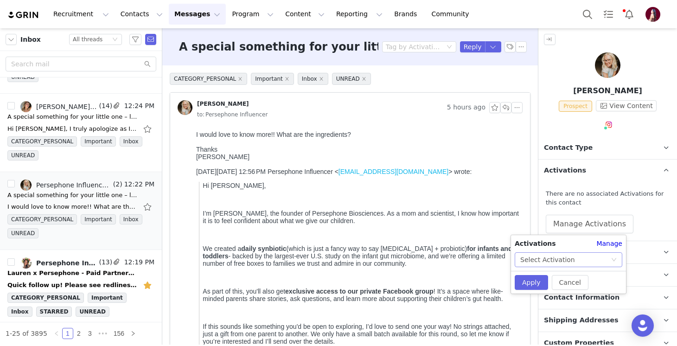
click at [561, 259] on div "Select Activation" at bounding box center [547, 260] width 55 height 14
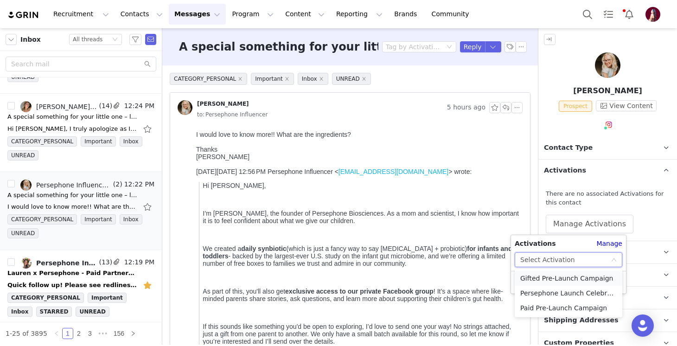
click at [543, 275] on li "Gifted Pre-Launch Campaign" at bounding box center [569, 278] width 108 height 15
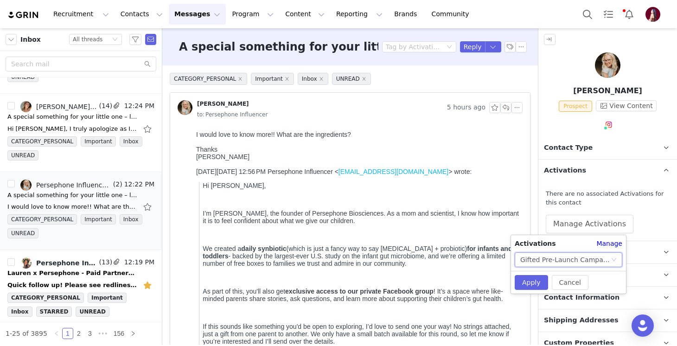
click at [530, 272] on div "Cancel Apply" at bounding box center [568, 282] width 115 height 23
click at [530, 276] on button "Apply" at bounding box center [531, 282] width 33 height 15
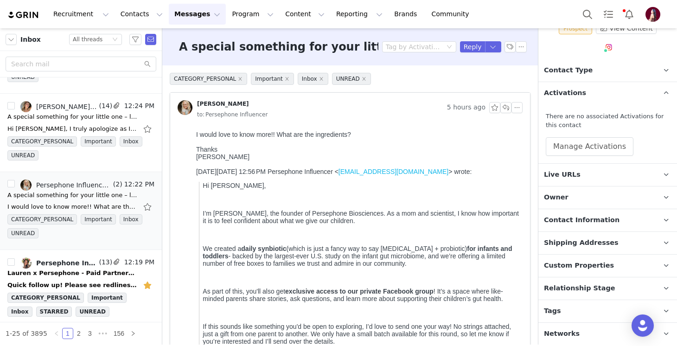
click at [574, 277] on p "Relationship Stage Use relationship stages to move contacts through a logical s…" at bounding box center [596, 288] width 116 height 22
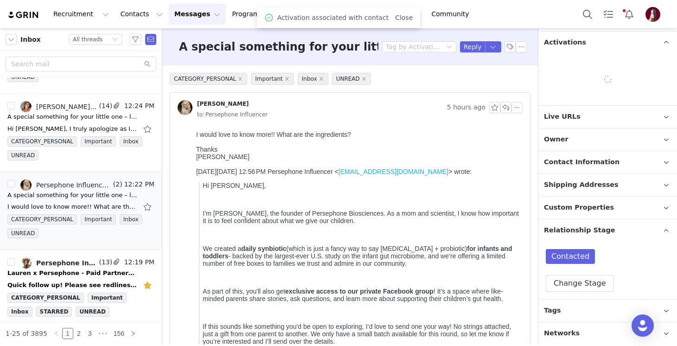
click at [574, 277] on div "Contacted Change Stage" at bounding box center [608, 270] width 124 height 43
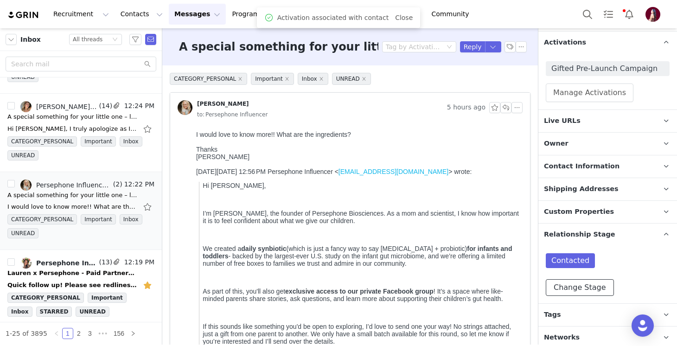
click at [574, 286] on button "Change Stage" at bounding box center [580, 287] width 68 height 17
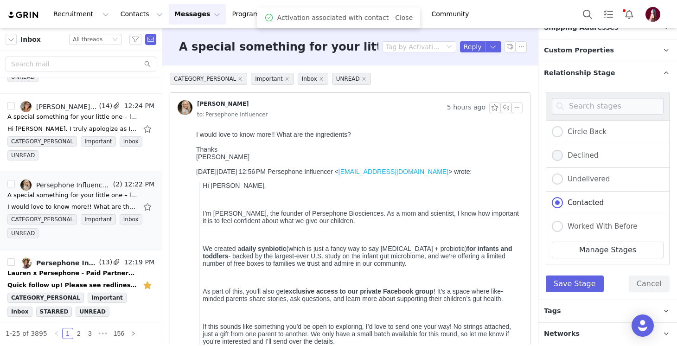
scroll to position [168, 0]
click at [584, 146] on div "In Discussion" at bounding box center [608, 153] width 124 height 24
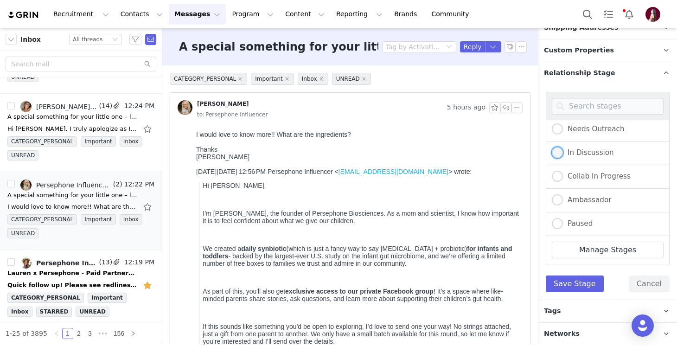
click at [576, 156] on label "In Discussion" at bounding box center [583, 153] width 62 height 12
click at [563, 156] on input "In Discussion" at bounding box center [557, 153] width 11 height 12
radio input "true"
radio input "false"
radio input "true"
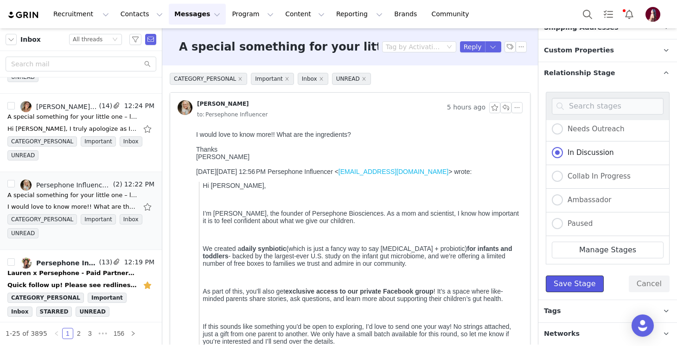
click at [573, 283] on button "Save Stage" at bounding box center [575, 283] width 58 height 17
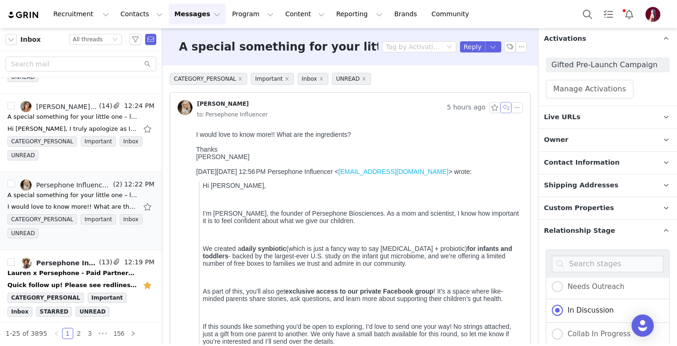
click at [507, 107] on button "button" at bounding box center [505, 107] width 11 height 11
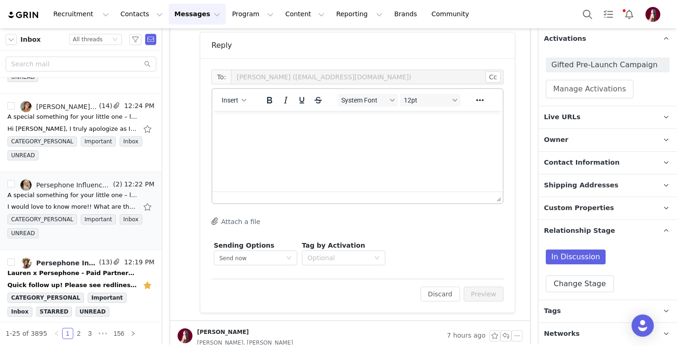
scroll to position [499, 0]
click at [231, 104] on button "Insert" at bounding box center [234, 99] width 32 height 13
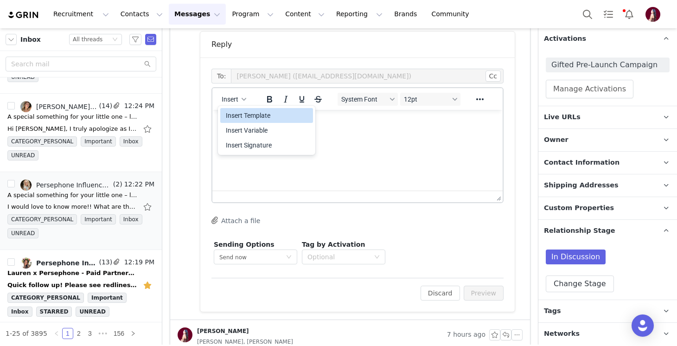
click at [235, 118] on div "Insert Template" at bounding box center [267, 115] width 83 height 11
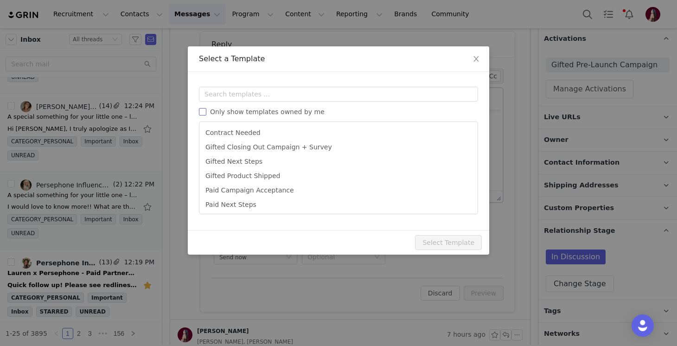
scroll to position [0, 0]
click at [238, 98] on input "text" at bounding box center [338, 94] width 279 height 15
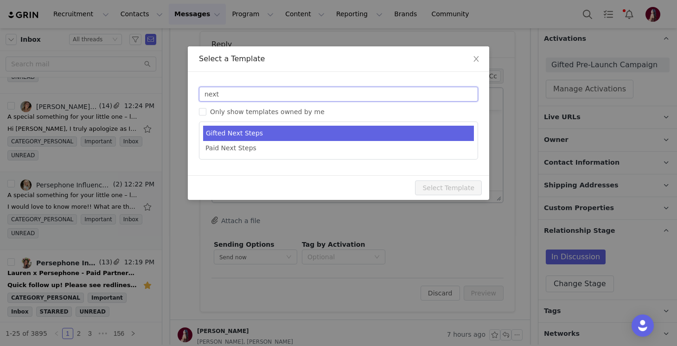
type input "next"
type input "Persephone Gift - Next Steps!"
click at [290, 131] on li "Gifted Next Steps" at bounding box center [338, 133] width 271 height 15
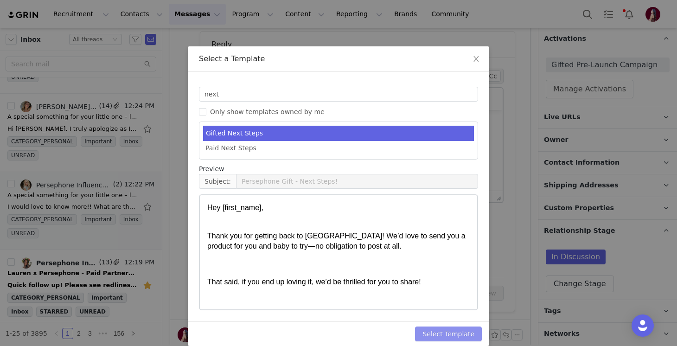
click at [437, 332] on button "Select Template" at bounding box center [448, 334] width 67 height 15
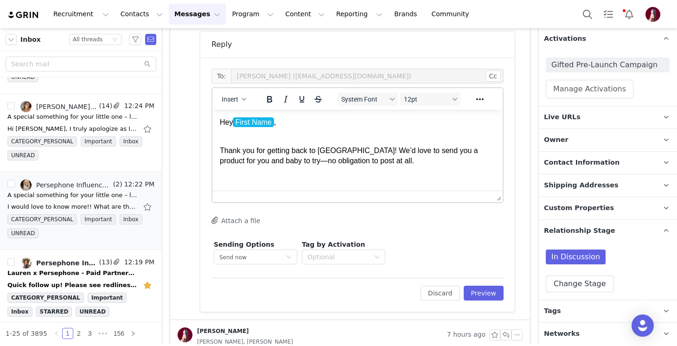
click at [334, 145] on p "Thank you for getting back to us! We’d love to send you a product for you and b…" at bounding box center [357, 150] width 275 height 31
click at [373, 168] on body "Hey First Name , Thank you for getting back to us! We’d love to send you a prod…" at bounding box center [357, 305] width 275 height 377
click at [368, 161] on p "Thank you for getting back to us! We’d love to send you a product for you and b…" at bounding box center [357, 150] width 275 height 31
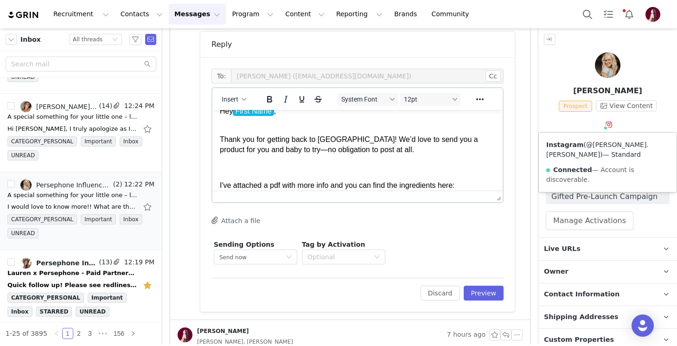
click at [605, 145] on link "@tyanna.wiegert" at bounding box center [597, 149] width 102 height 17
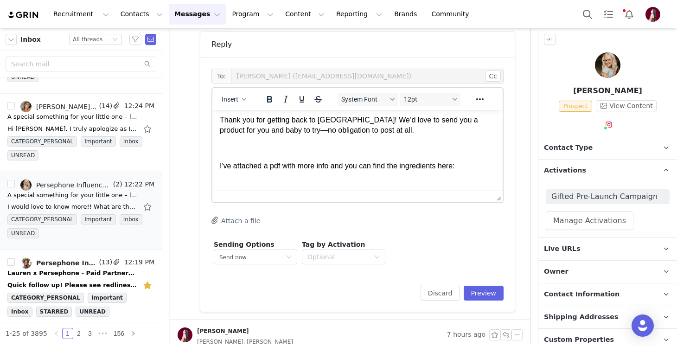
scroll to position [32, 0]
click at [470, 167] on p "I've attached a pdf with more info and you can find the ingredients here:" at bounding box center [357, 165] width 275 height 10
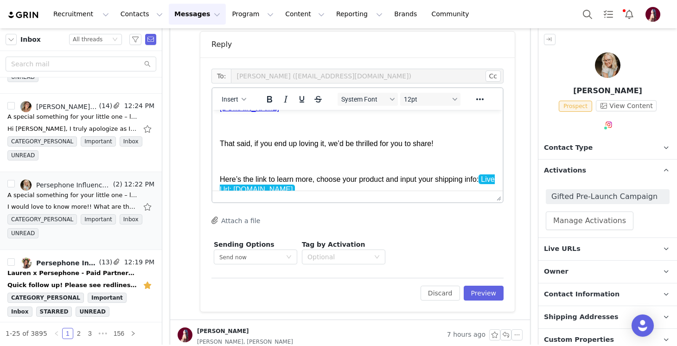
scroll to position [357, 0]
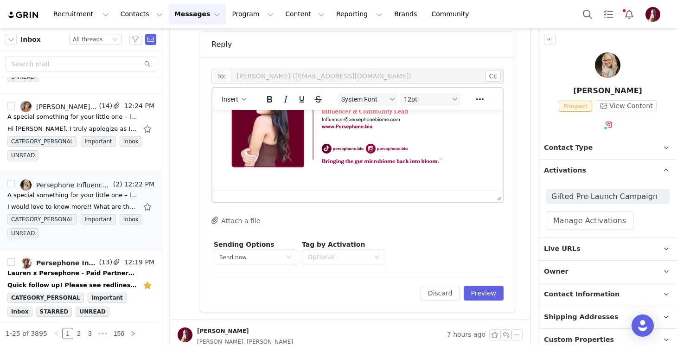
click at [250, 218] on button "Attach a file" at bounding box center [235, 220] width 49 height 11
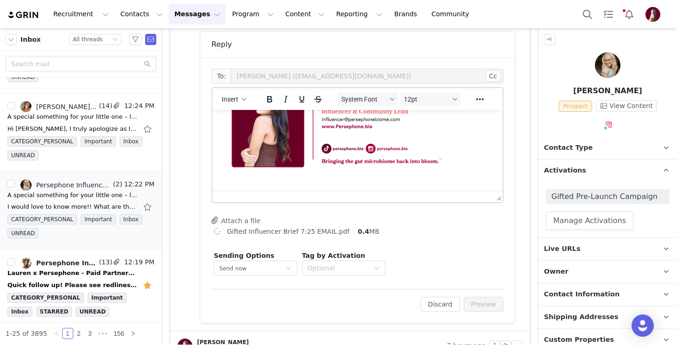
scroll to position [132, 0]
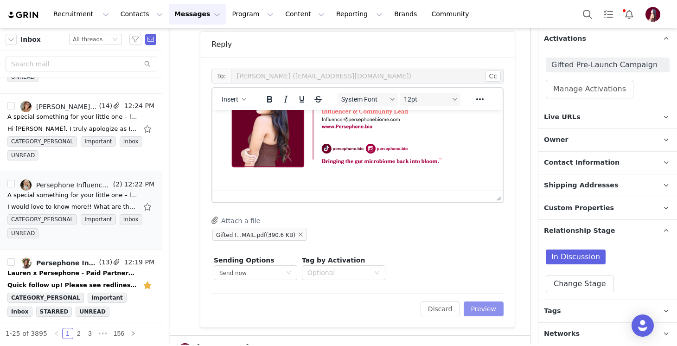
click at [490, 304] on button "Preview" at bounding box center [484, 308] width 40 height 15
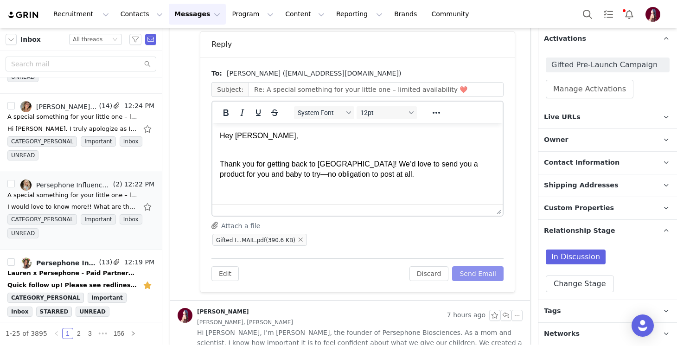
scroll to position [0, 0]
click at [485, 269] on button "Send Email" at bounding box center [477, 273] width 51 height 15
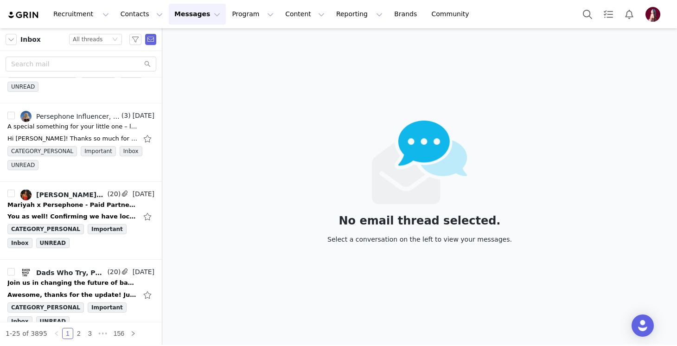
scroll to position [973, 0]
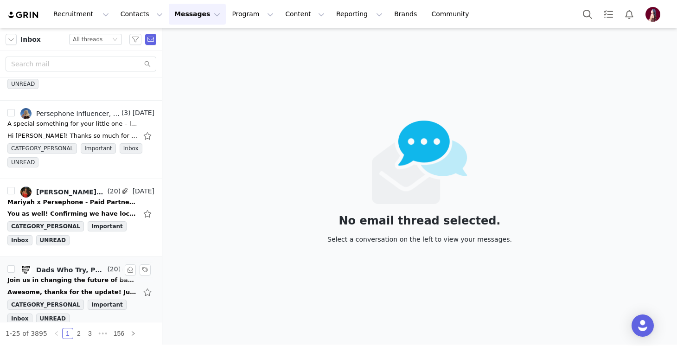
click at [69, 273] on div "Dads Who Try, Persephone Influencer" at bounding box center [70, 269] width 69 height 7
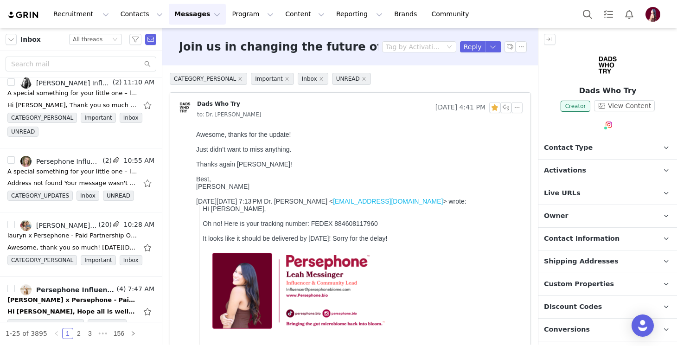
scroll to position [0, 0]
